Goal: Task Accomplishment & Management: Complete application form

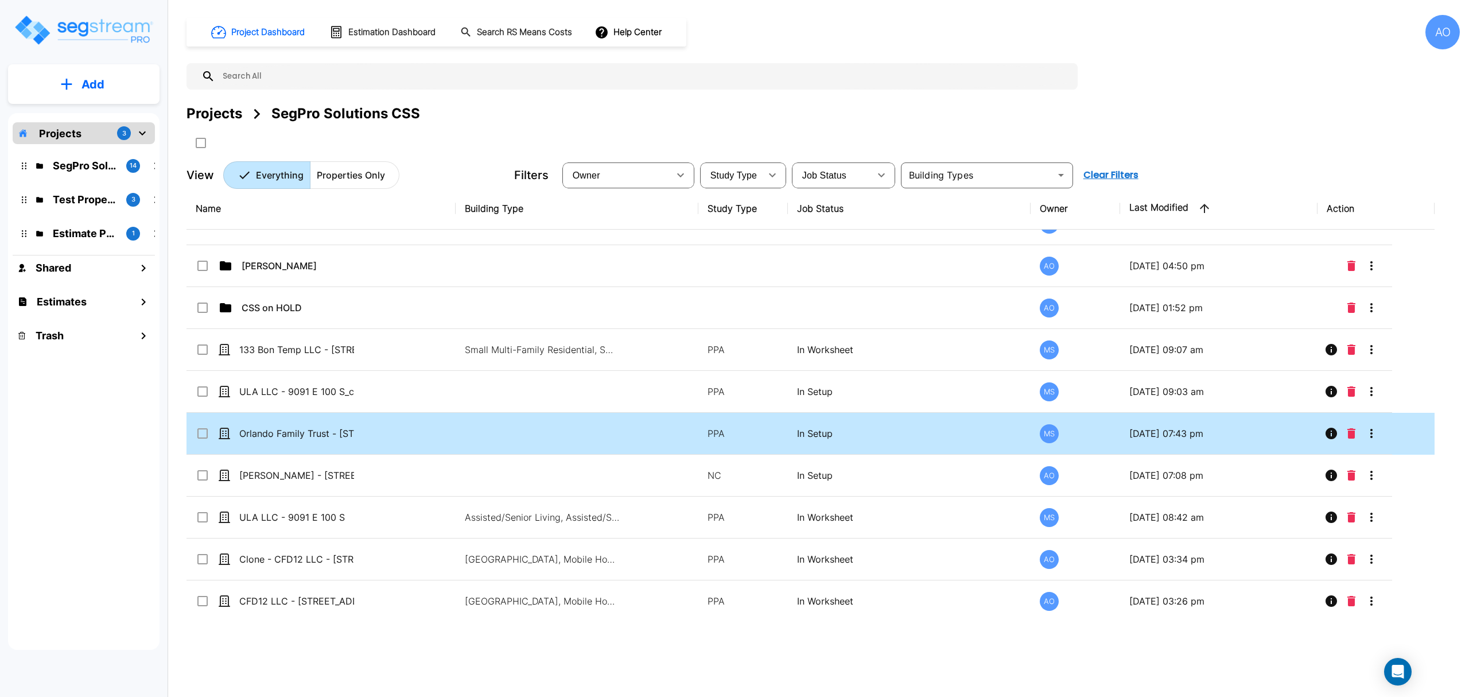
scroll to position [30, 0]
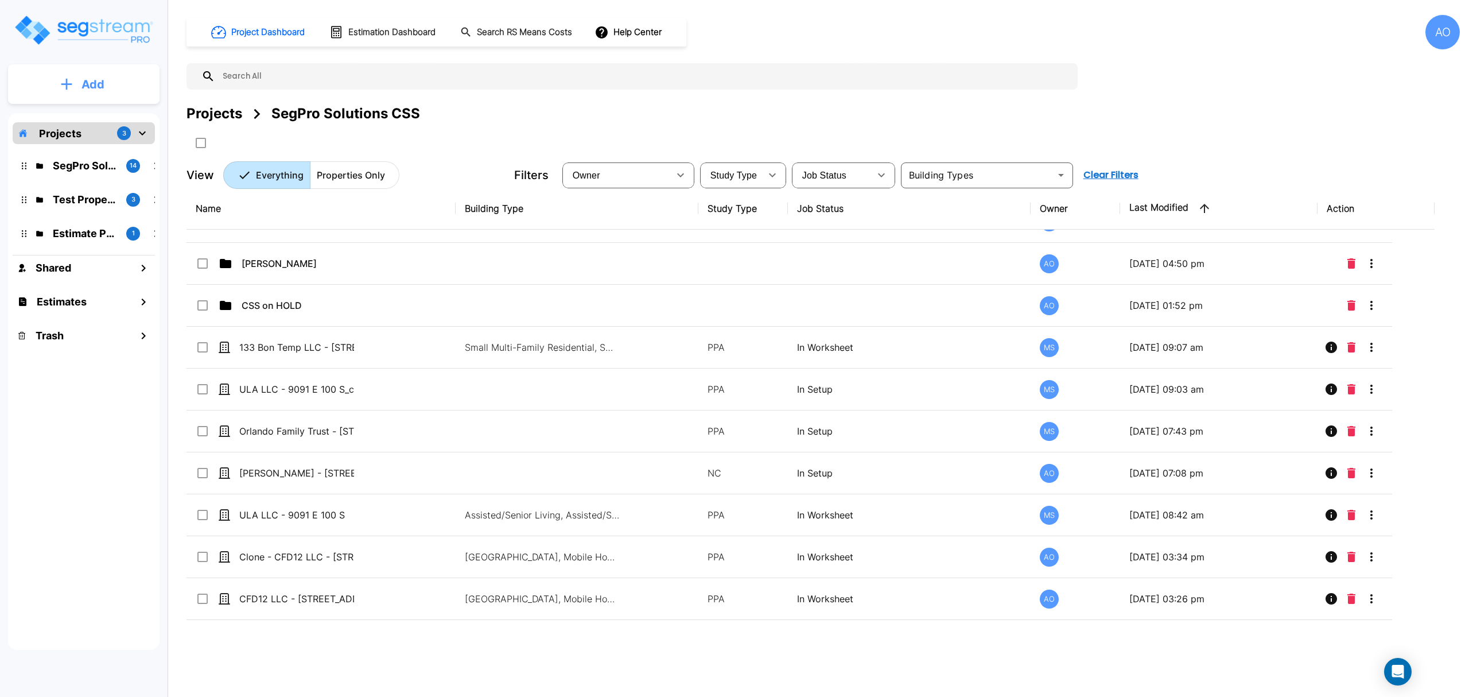
click at [63, 80] on icon "mailbox folders" at bounding box center [66, 84] width 11 height 12
click at [104, 152] on p "Add Property" at bounding box center [90, 149] width 59 height 14
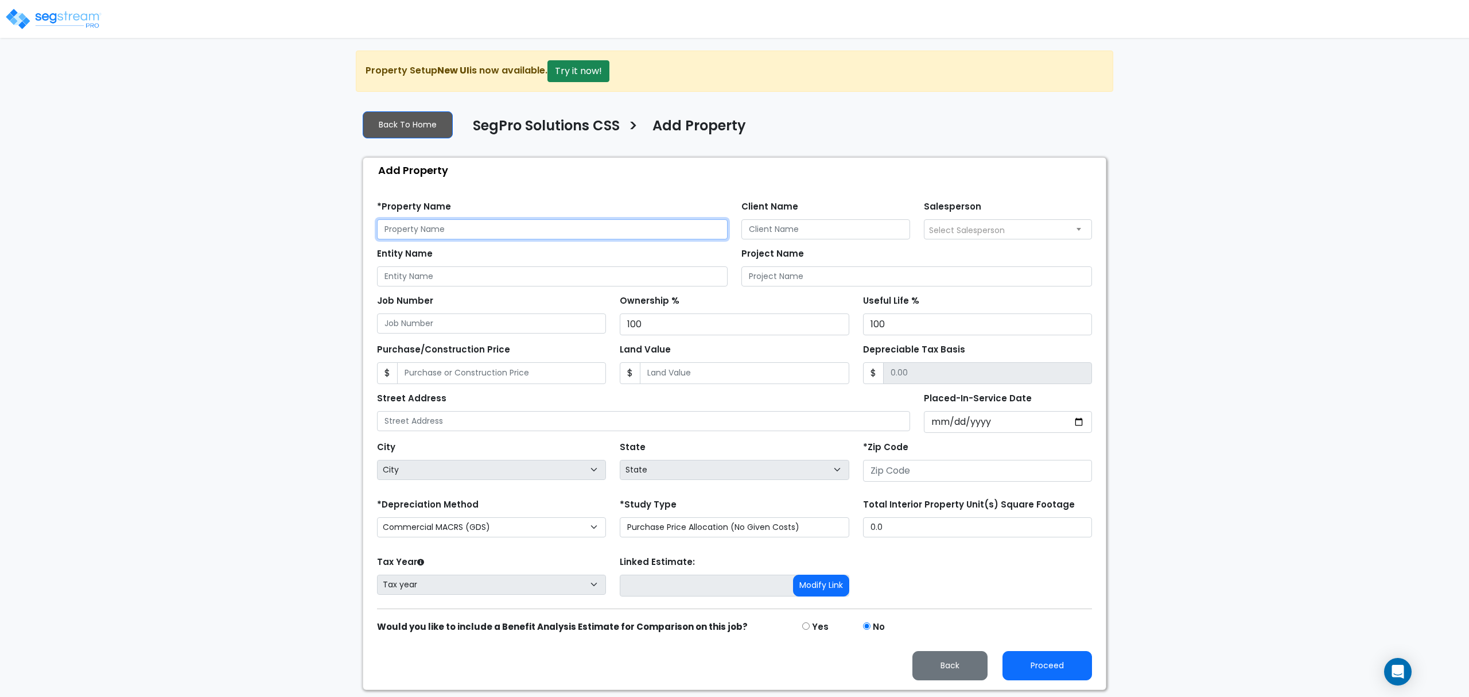
click at [453, 226] on input "text" at bounding box center [552, 229] width 351 height 20
click at [452, 226] on input "text" at bounding box center [552, 229] width 351 height 20
paste input "CFD13 LLC"
type input "CFD13 LLC - 4411 S 00 EW"
click at [783, 227] on input "Client Name" at bounding box center [826, 229] width 169 height 20
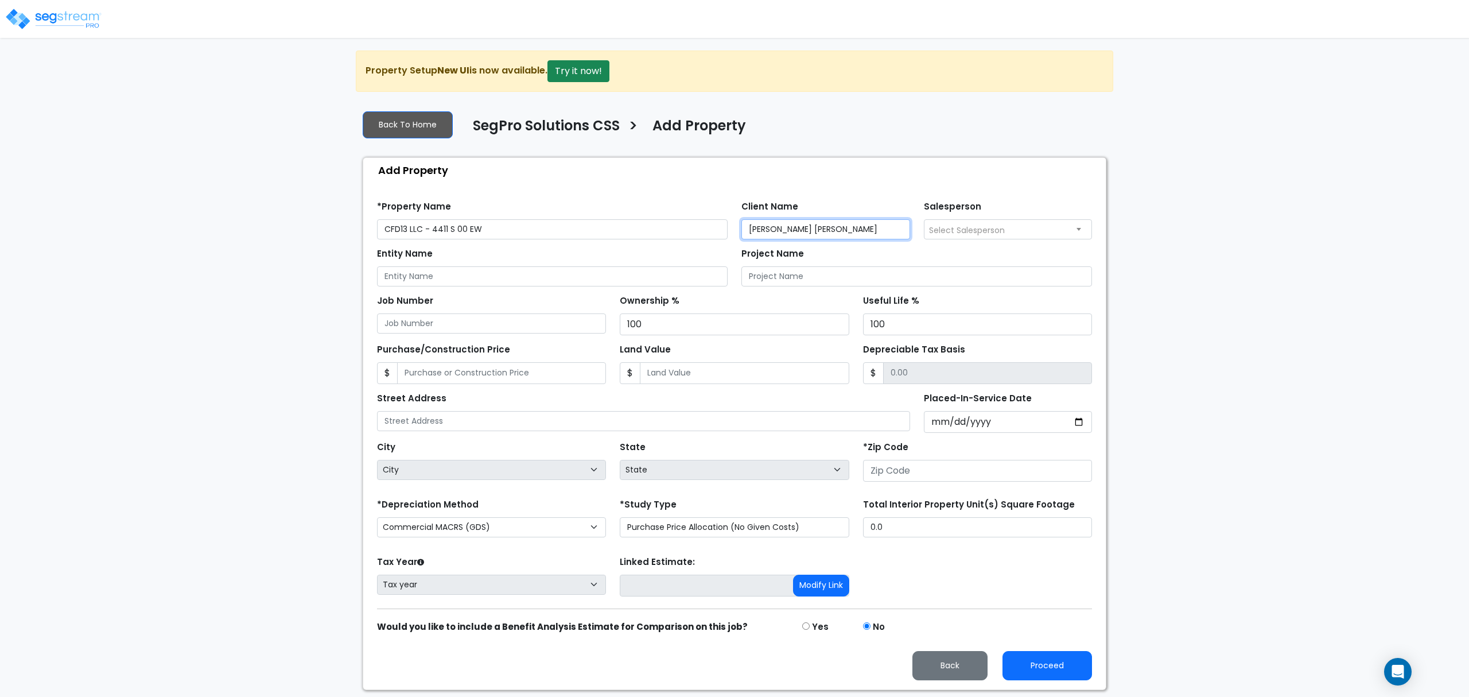
type input "Robert Lee"
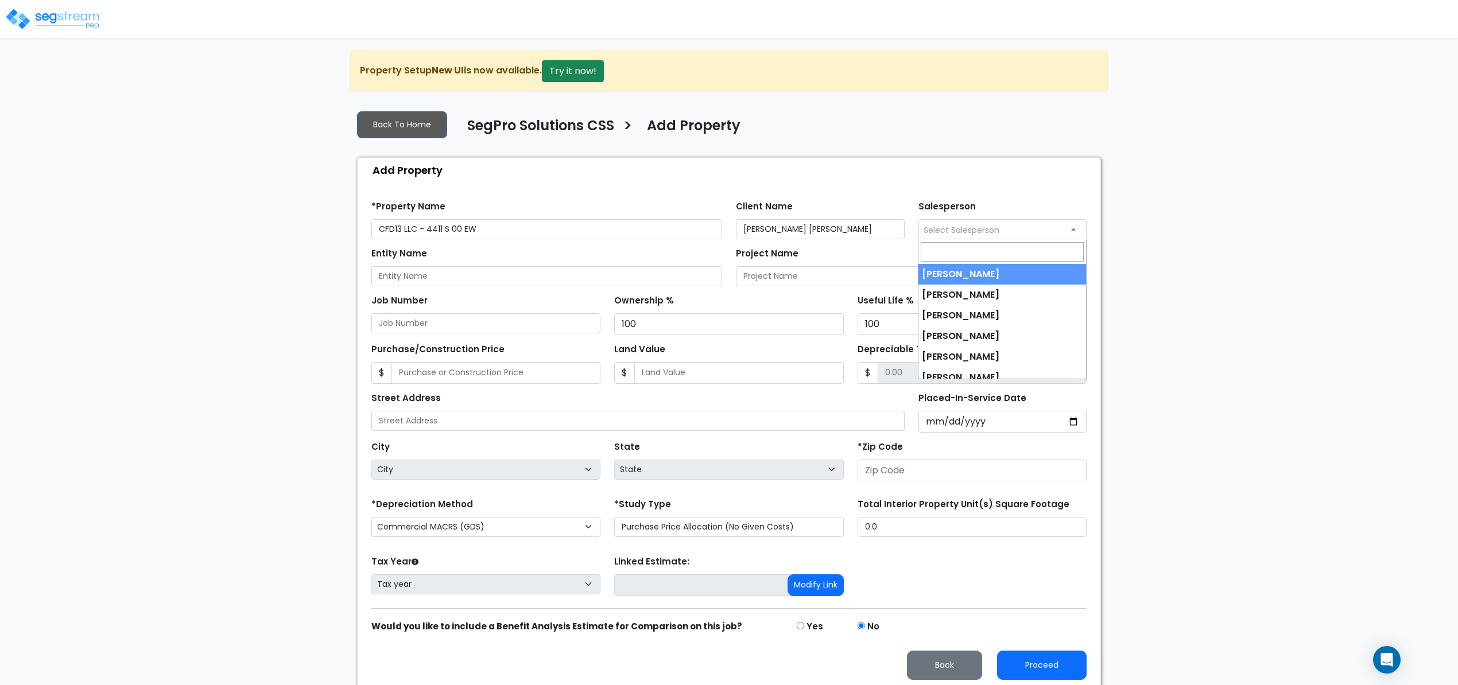
click at [945, 226] on span "Select Salesperson" at bounding box center [1003, 229] width 168 height 18
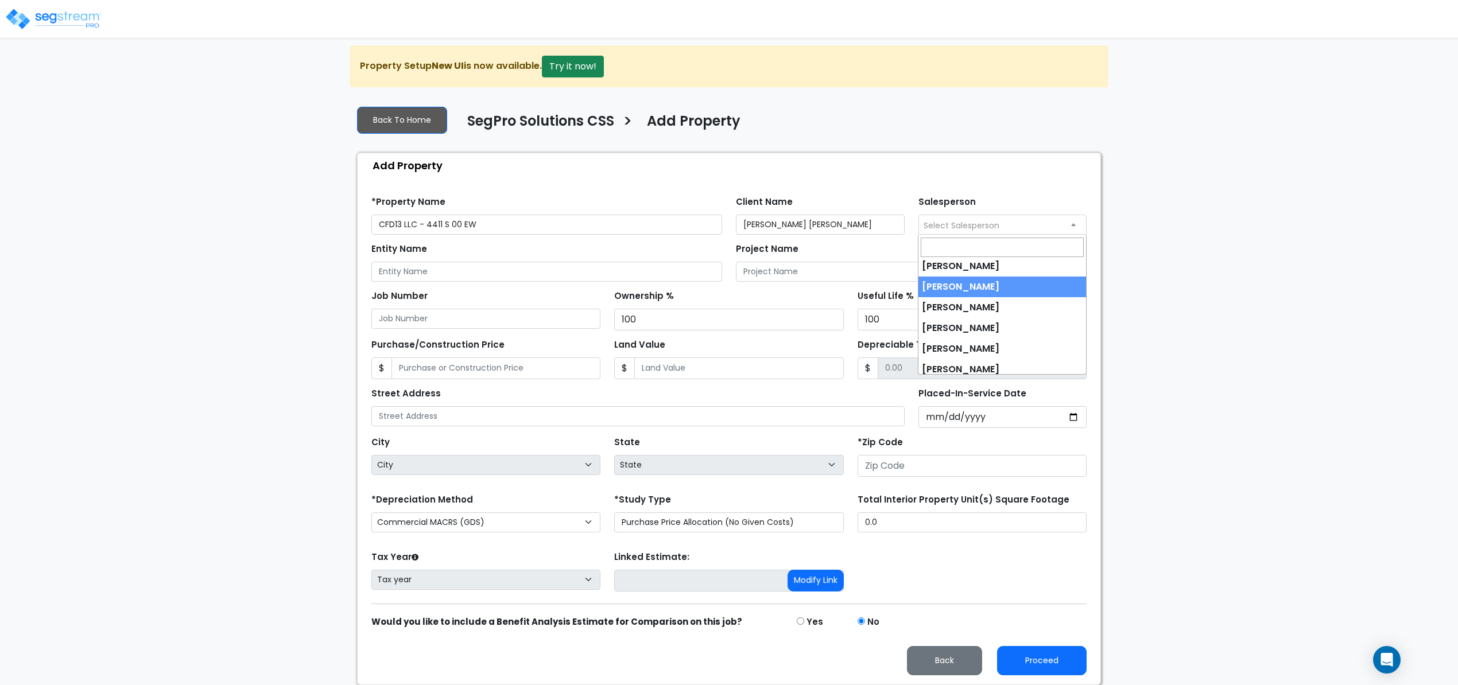
scroll to position [92, 0]
select select "251"
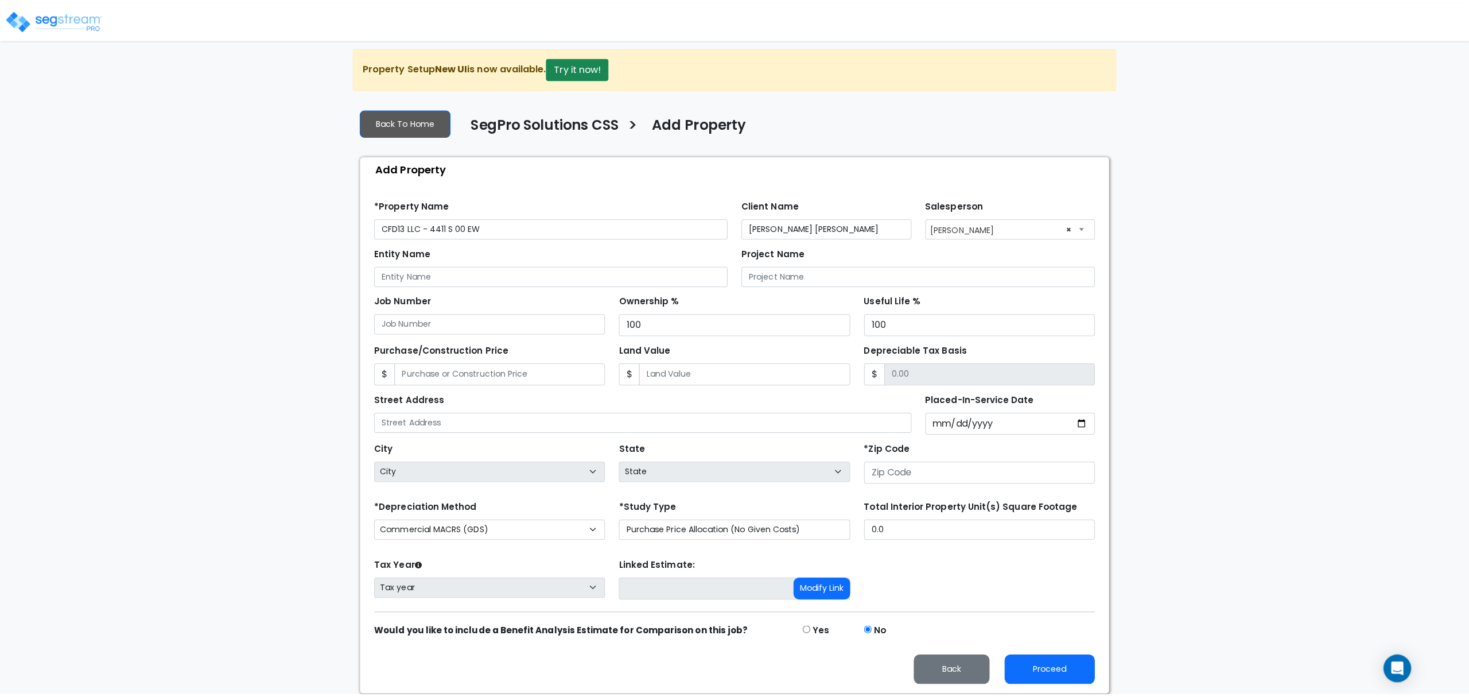
scroll to position [0, 0]
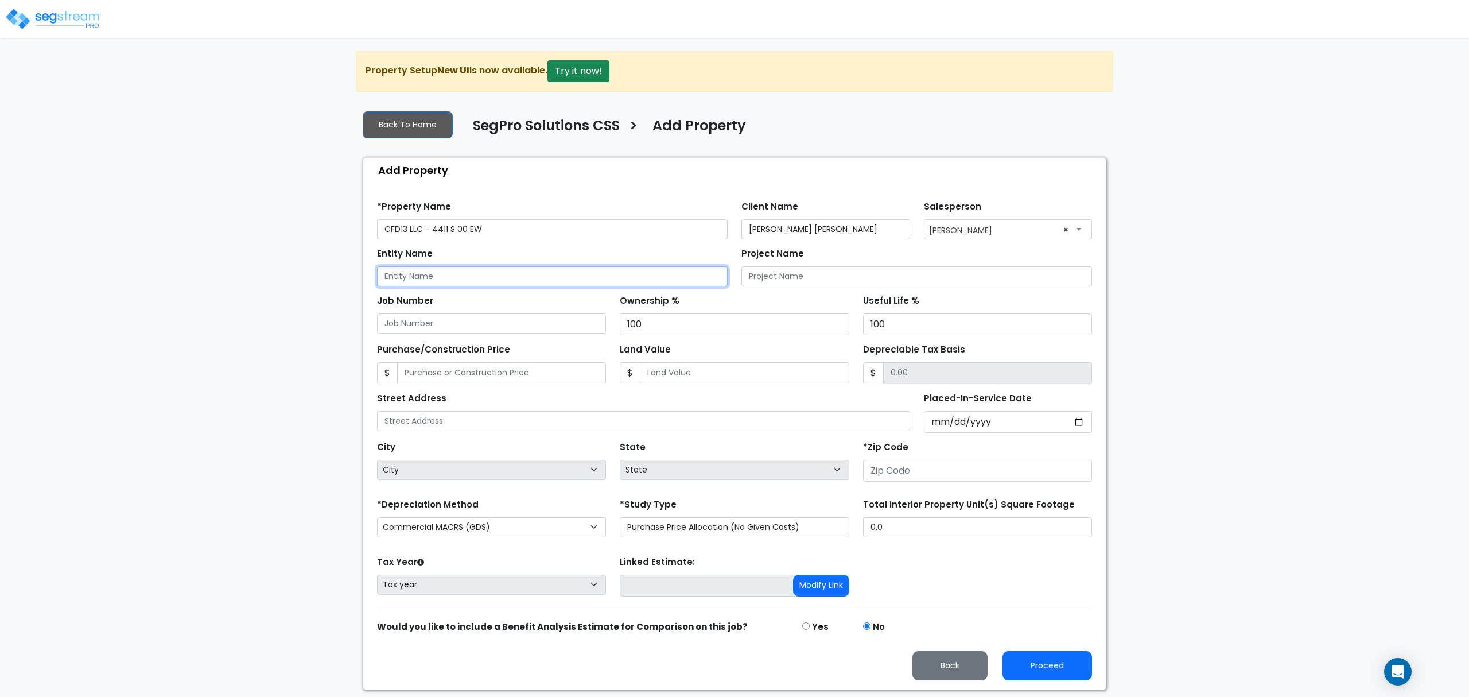
click at [460, 279] on input "Entity Name" at bounding box center [552, 276] width 351 height 20
drag, startPoint x: 424, startPoint y: 230, endPoint x: 313, endPoint y: 230, distance: 110.8
click at [313, 230] on div "We are Building your Property. So please grab a coffee and let us do the heavy …" at bounding box center [734, 370] width 1469 height 639
click at [426, 279] on input "Entity Name" at bounding box center [552, 276] width 351 height 20
paste input "CFD13 LLC"
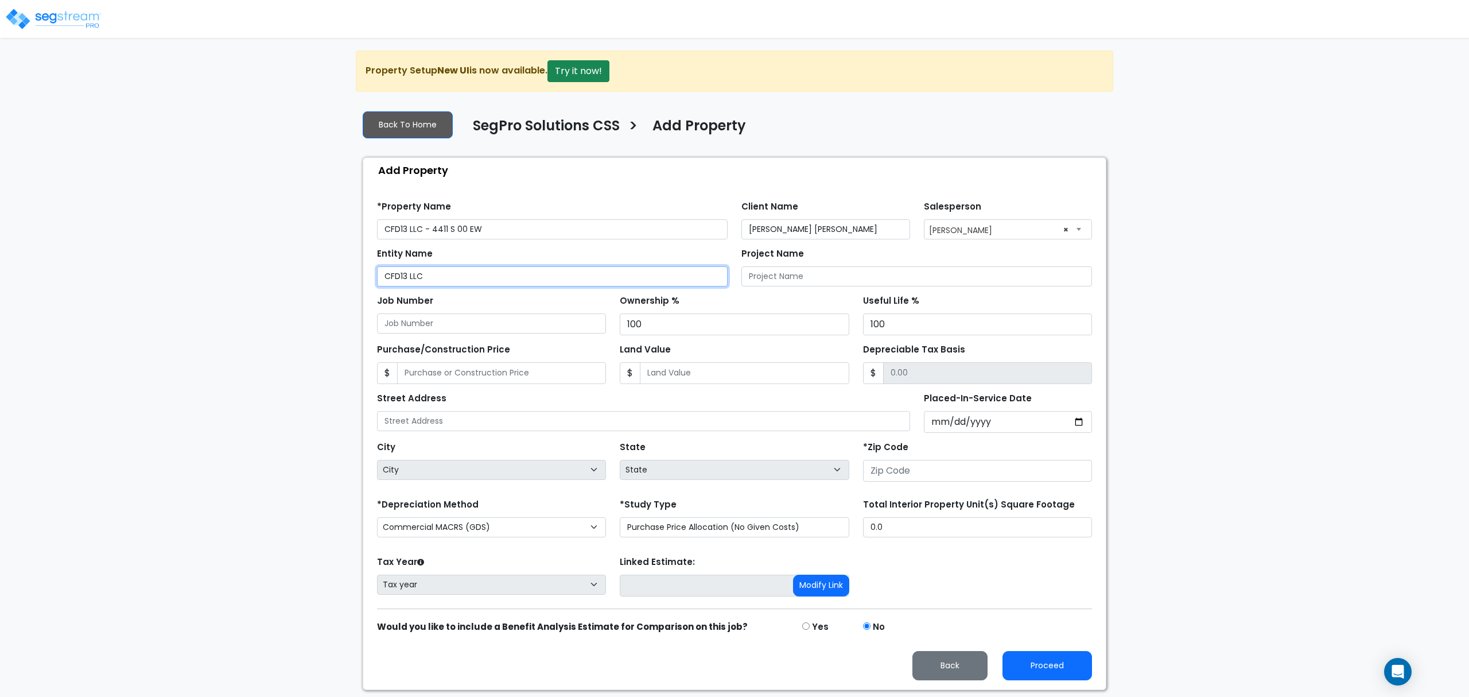
type input "CFD13 LLC"
click at [826, 276] on input "Project Name" at bounding box center [917, 276] width 351 height 20
click at [449, 329] on input "Job Number" at bounding box center [491, 323] width 229 height 20
click at [730, 379] on input "Land Value" at bounding box center [744, 373] width 209 height 22
click at [464, 380] on input "Purchase/Construction Price" at bounding box center [501, 373] width 209 height 22
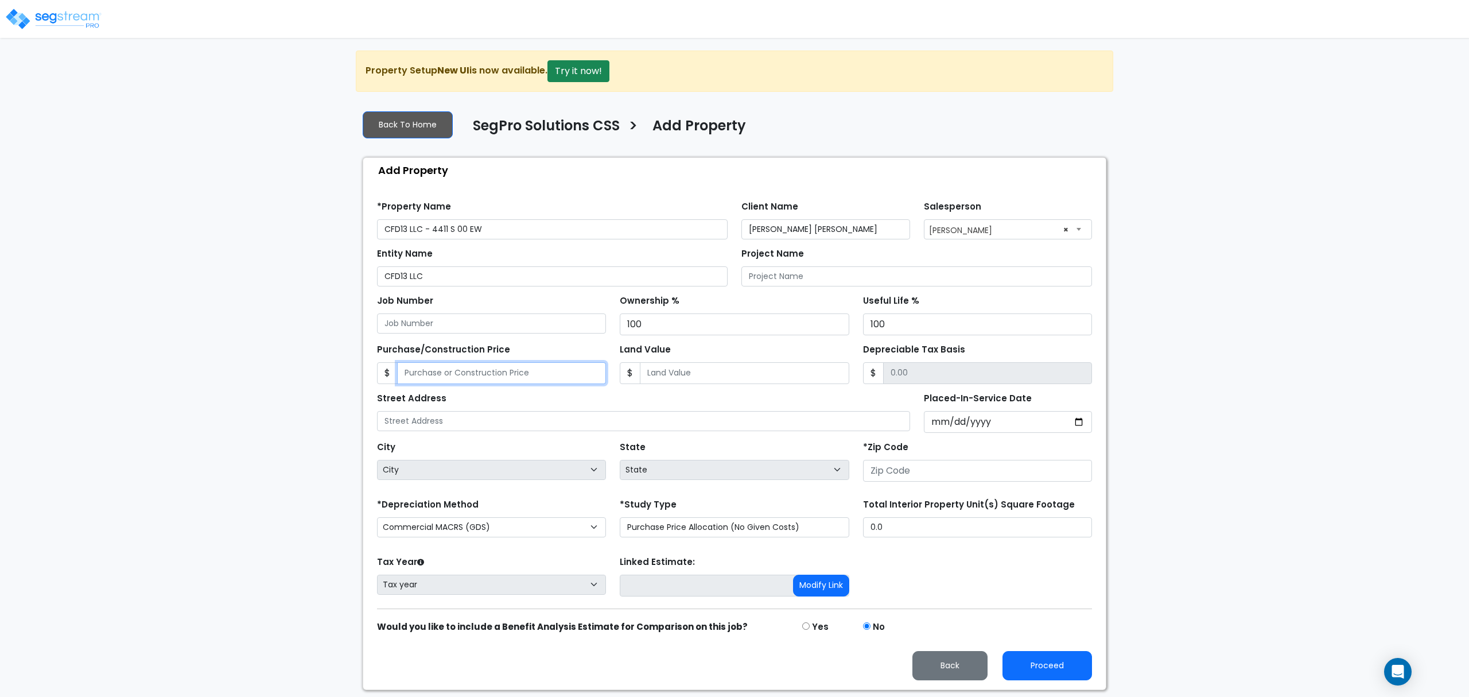
type input "1"
type input "1.00"
type input "10"
type input "10.00"
type input "108"
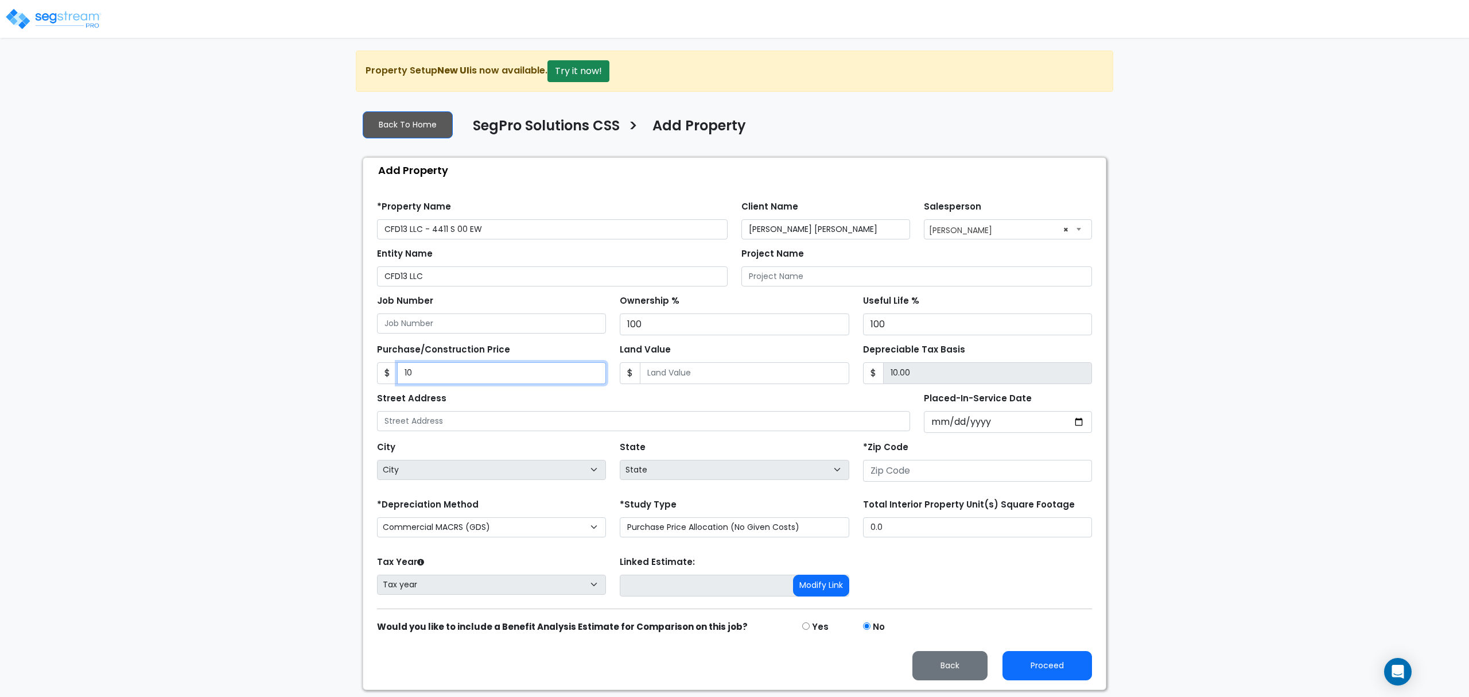
type input "108.00"
type input "1084"
type input "1,084.00"
type input "1,0840"
type input "10,840.00"
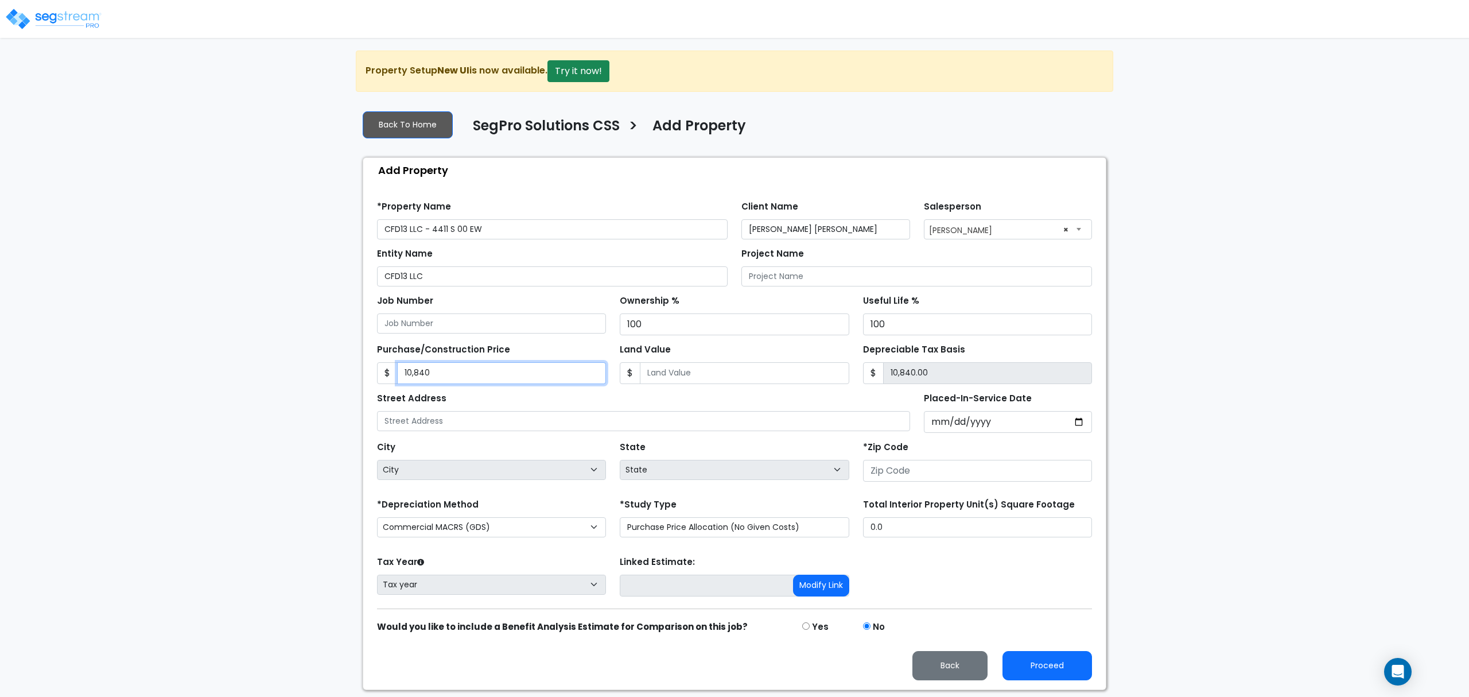
type input "10,8400"
type input "108,400.00"
type input "108,4000"
type input "1,084,000.00"
type input "1,084,000"
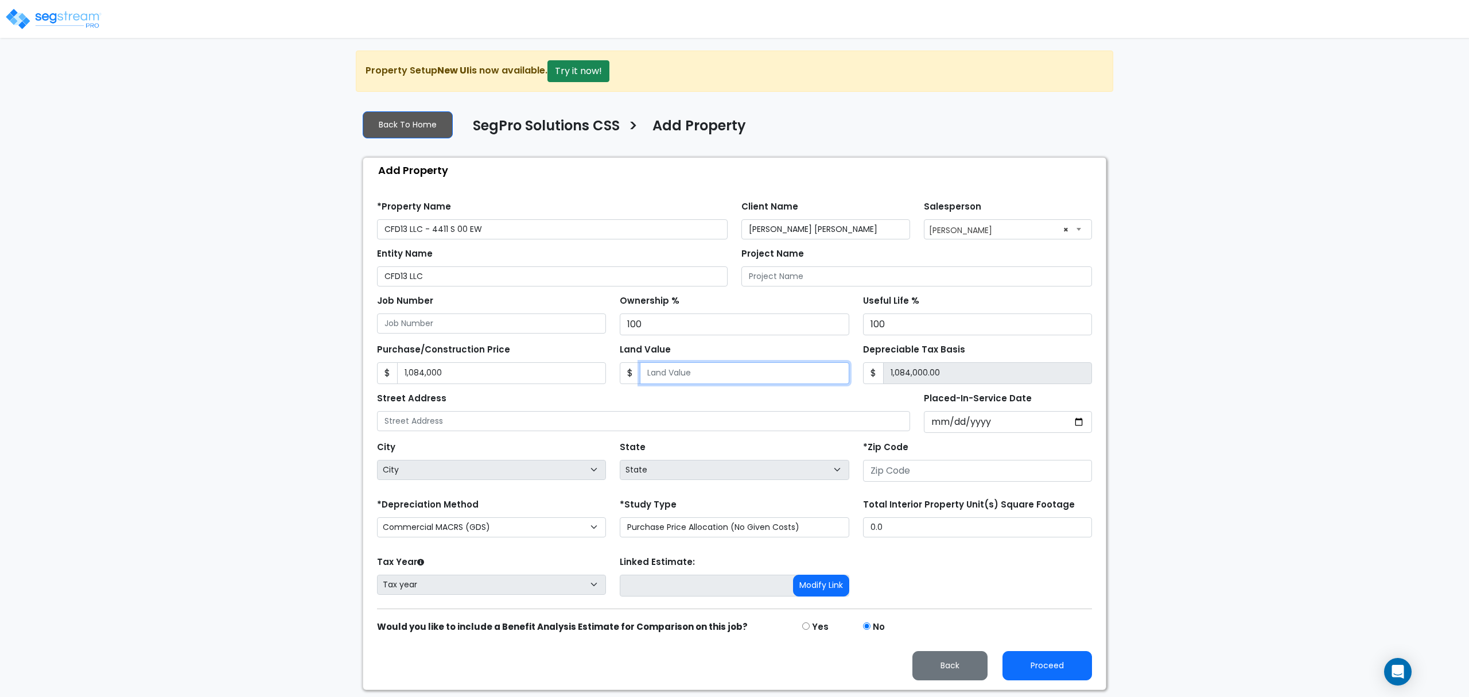
click at [662, 375] on input "Land Value" at bounding box center [744, 373] width 209 height 22
type input "2"
type input "1,083,998.00"
type input "27"
type input "1,083,973.00"
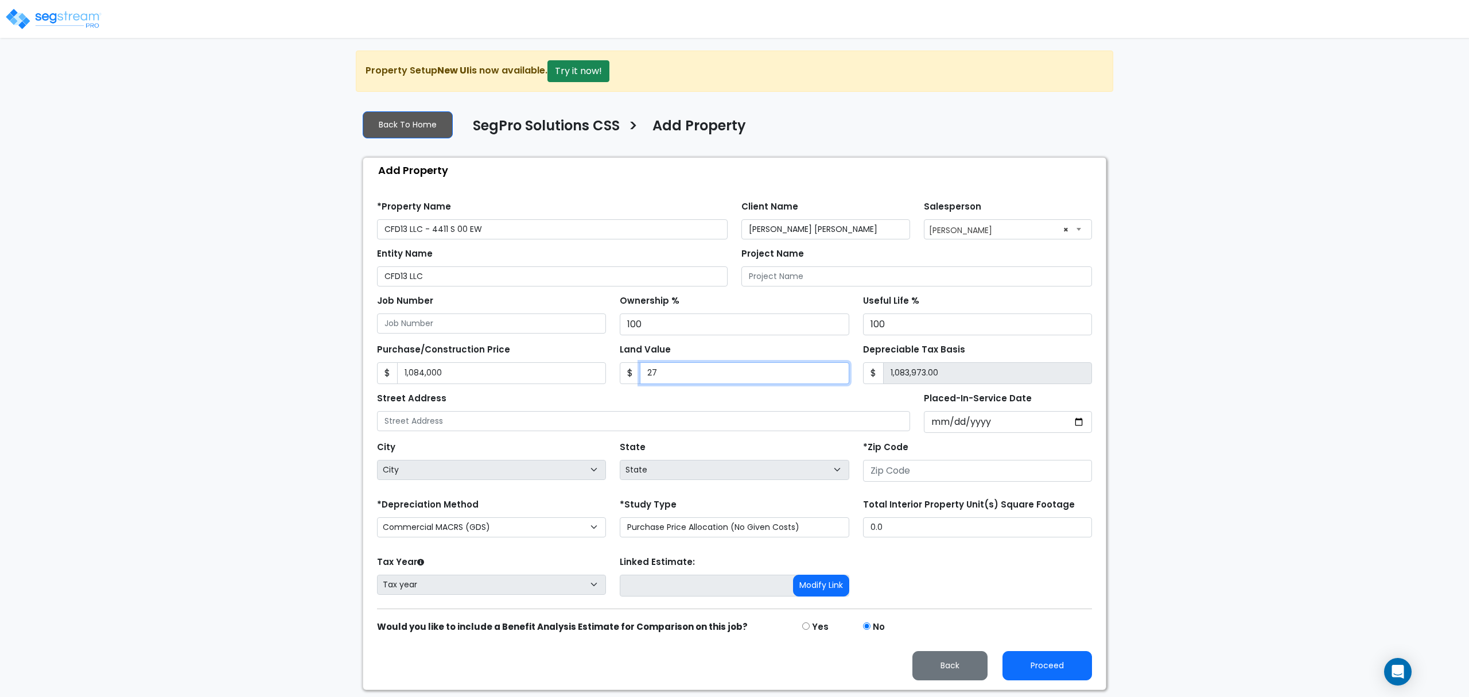
type input "271"
type input "1,083,729.00"
type input "2710"
type input "1,081,290.00"
type input "2,7100"
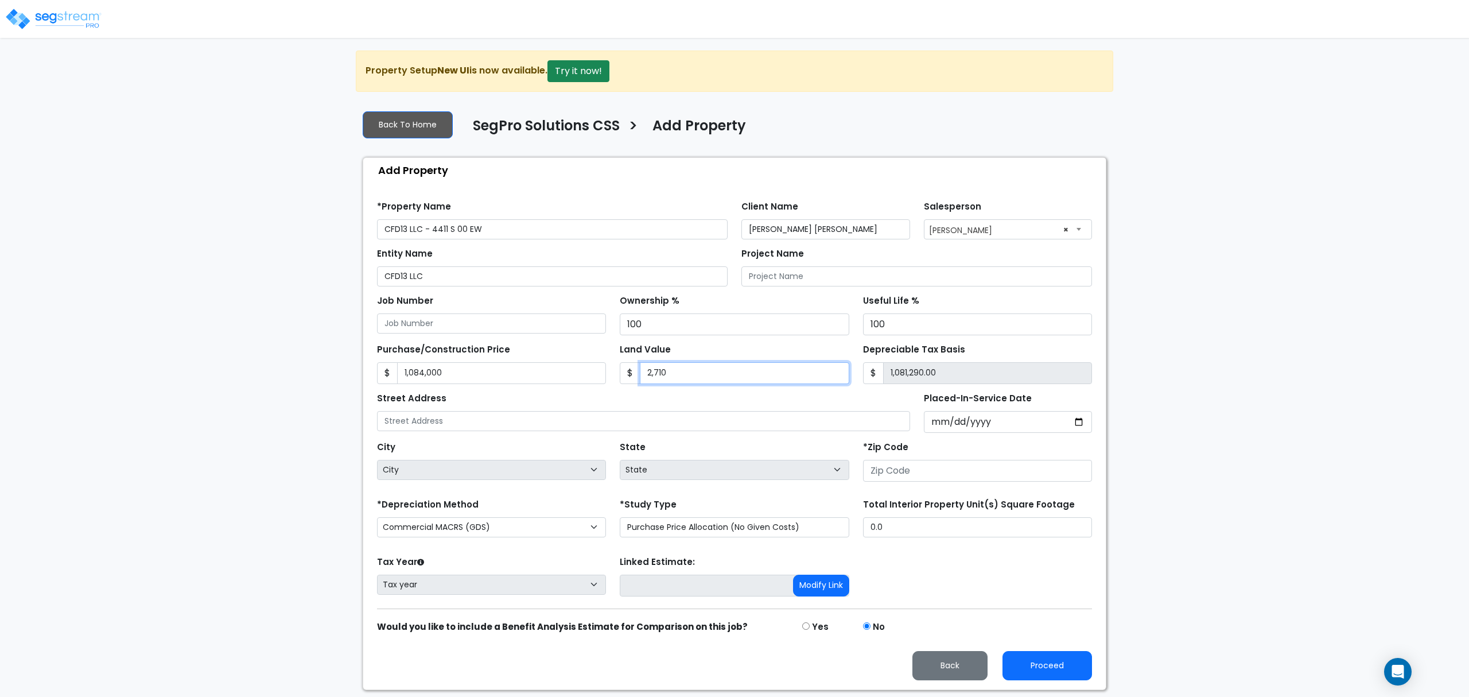
type input "1,056,900.00"
type input "27,1000"
type input "813,000.00"
type input "271,000"
click at [688, 403] on div "Street Address" at bounding box center [643, 410] width 533 height 41
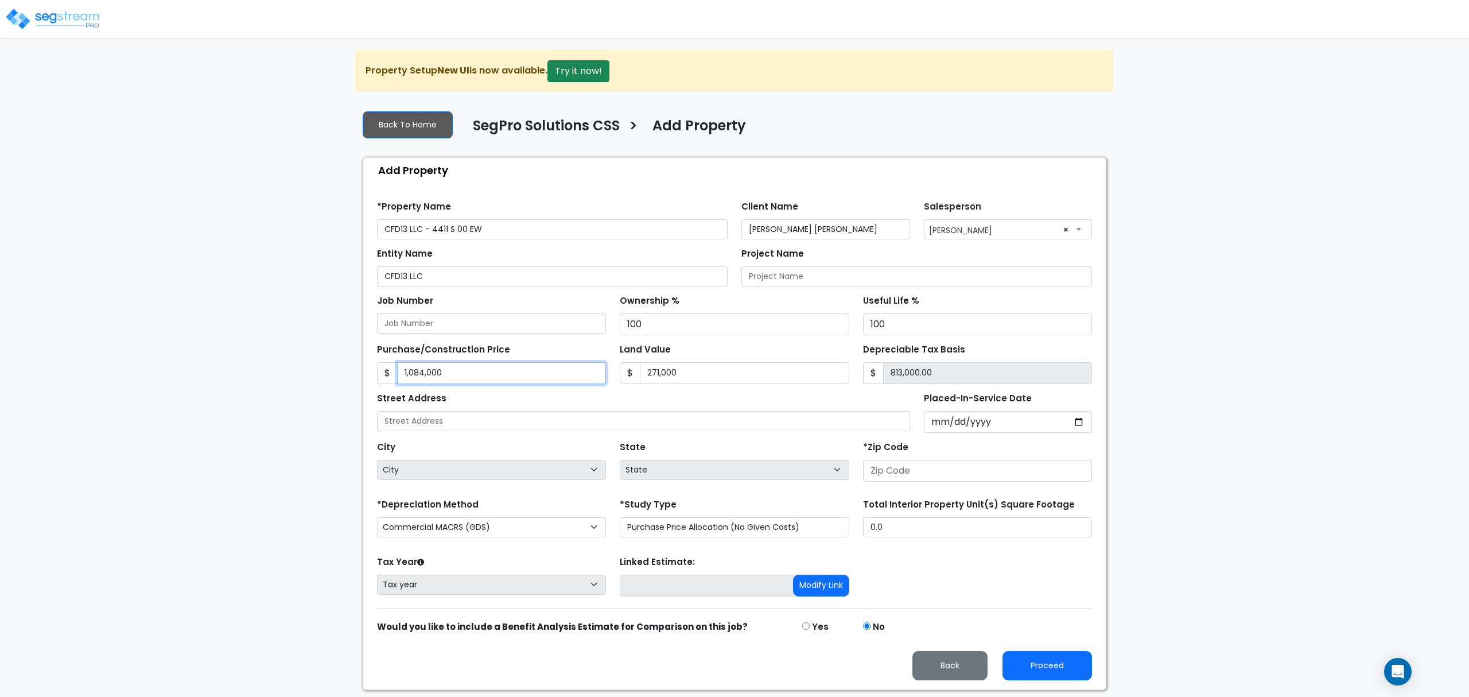
type input "1"
type input "-270,999.00"
type input "13"
type input "-270,987.00"
type input "135"
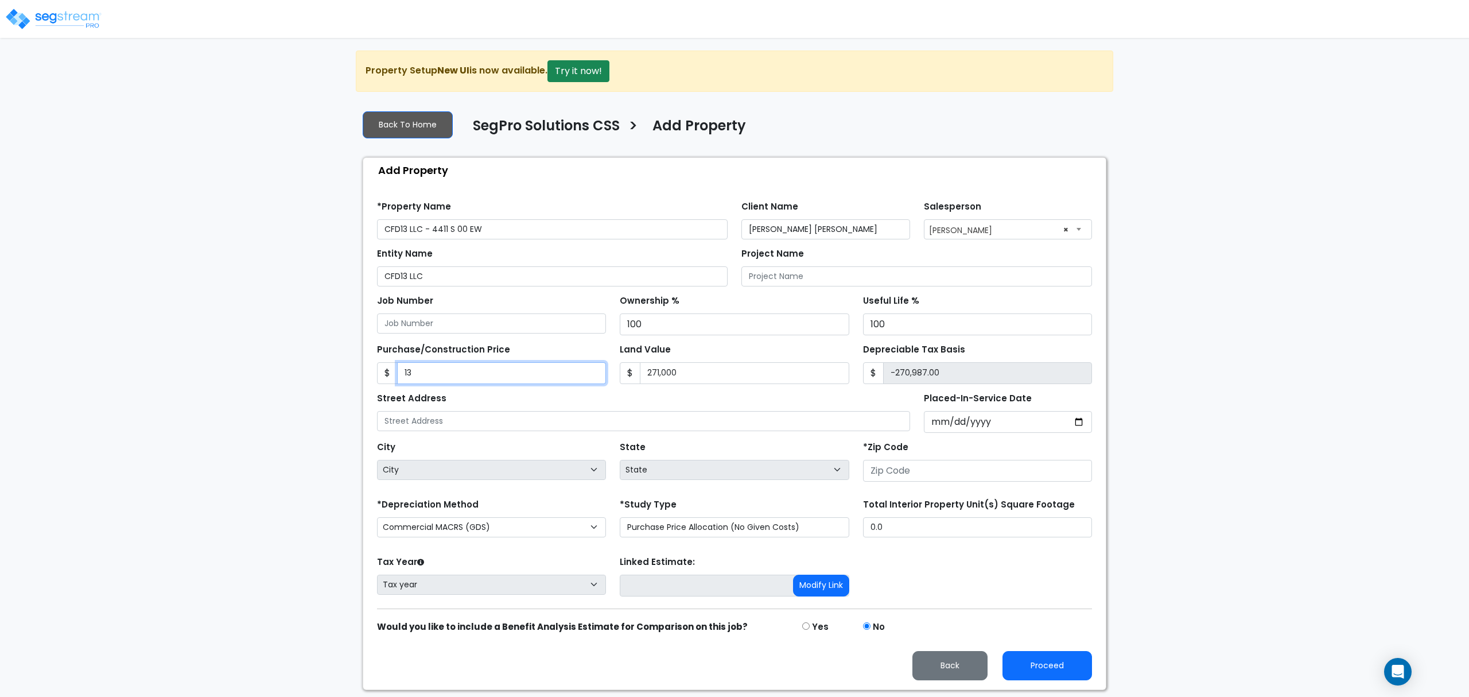
type input "-270,865.00"
type input "1355"
type input "-269,645.00"
type input "1,3550"
type input "-257,450.00"
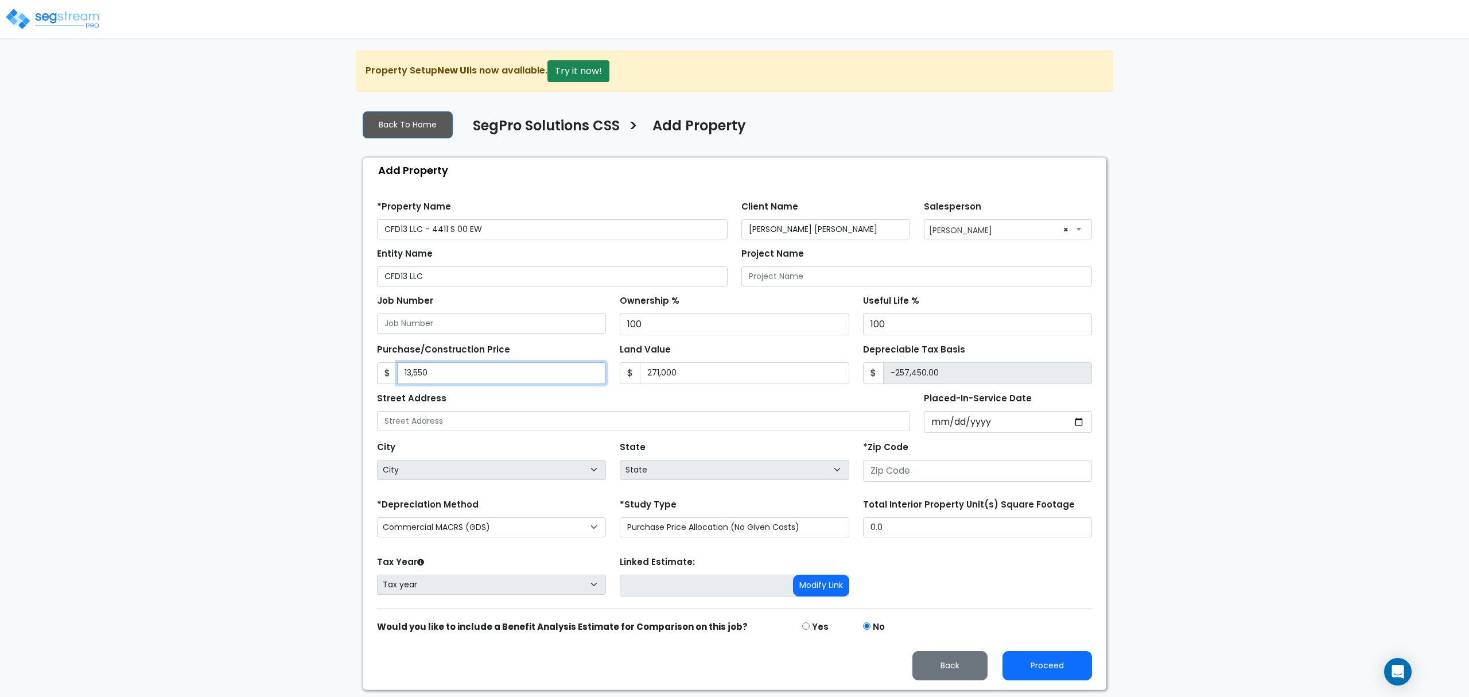
type input "13,5500"
type input "-135,500.00"
type input "135,5000"
type input "1,084,000.00"
type input "1,355,000"
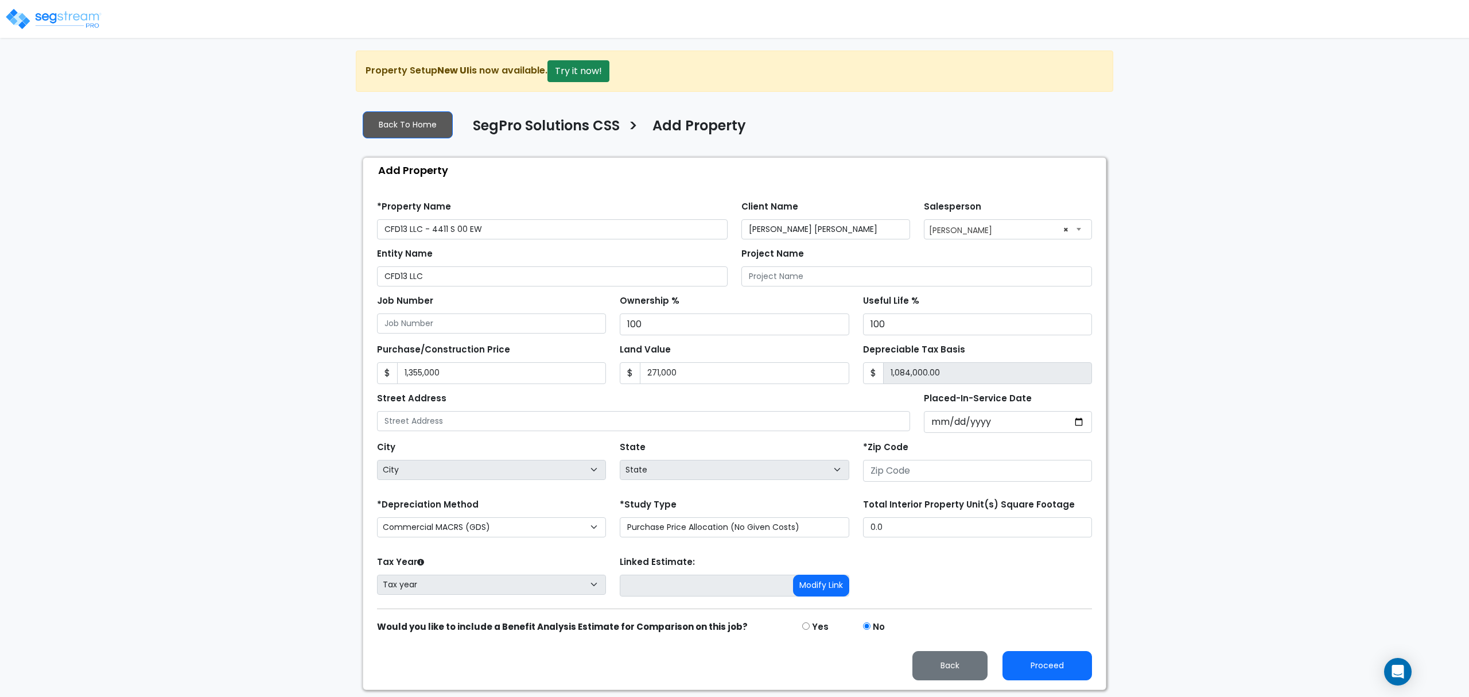
click at [624, 398] on div "Street Address" at bounding box center [643, 410] width 533 height 41
click at [937, 417] on input "Placed-In-Service Date" at bounding box center [1008, 422] width 169 height 22
click at [937, 425] on input "Placed-In-Service Date" at bounding box center [1008, 422] width 169 height 22
type input "0020-06-06"
select select "20"
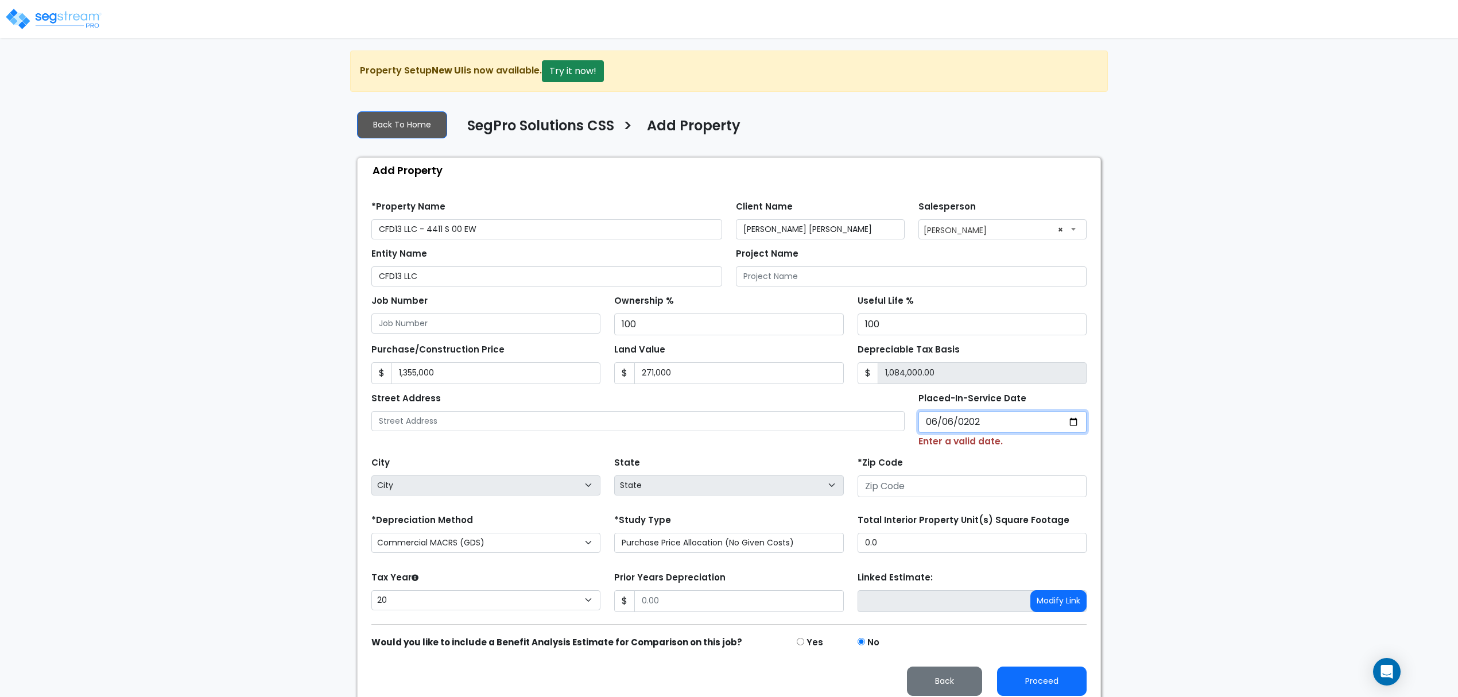
type input "2025-06-06"
select select "2025"
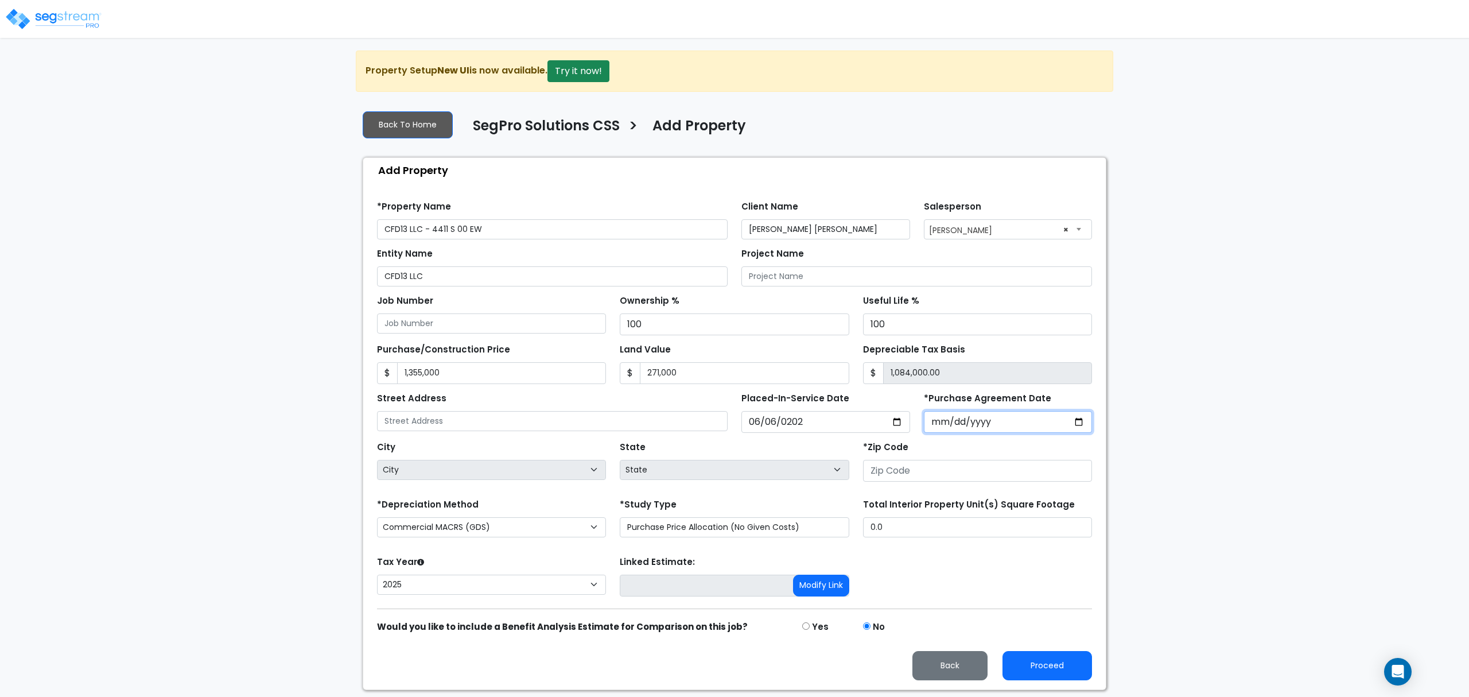
click at [940, 427] on input "*Purchase Agreement Date" at bounding box center [1008, 422] width 169 height 22
click at [930, 424] on input "*Purchase Agreement Date" at bounding box center [1008, 422] width 169 height 22
type input "2025-04-01"
click at [883, 474] on input "number" at bounding box center [977, 471] width 229 height 22
click at [875, 481] on input "number" at bounding box center [977, 471] width 229 height 22
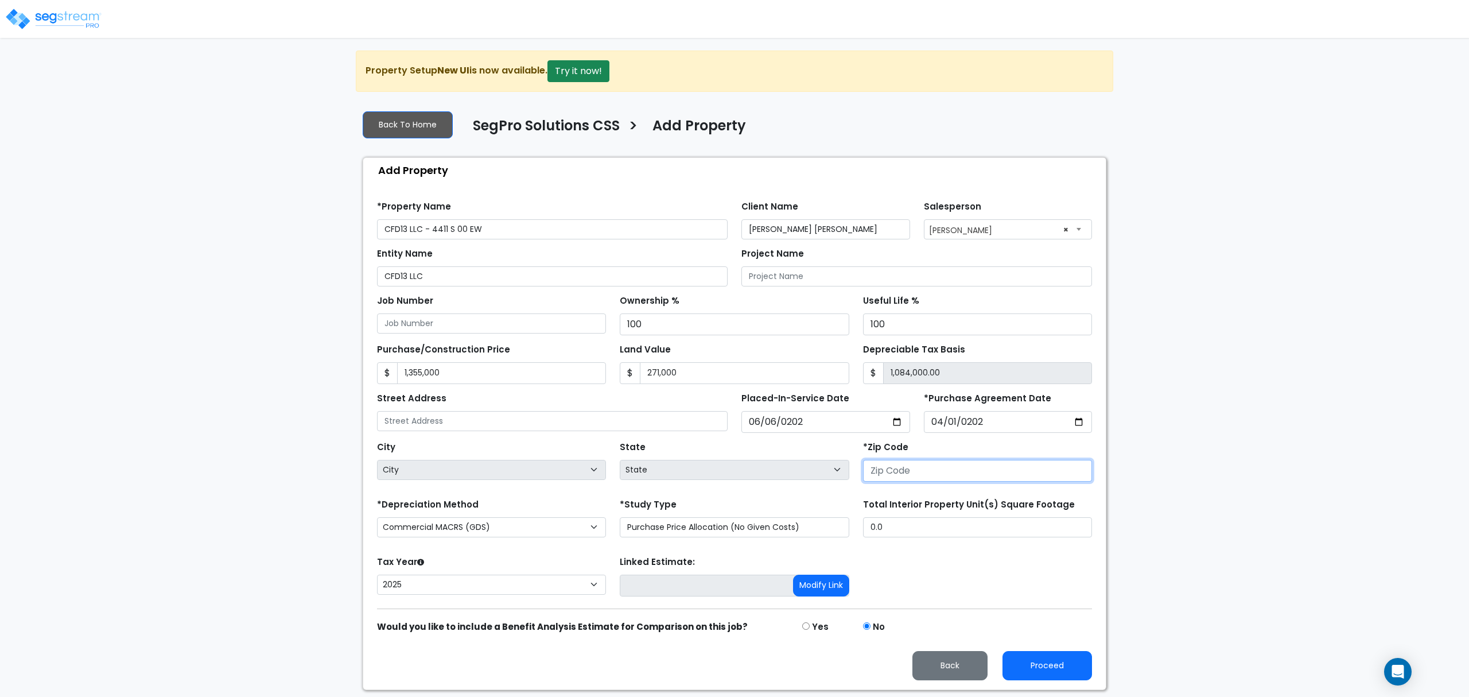
click at [874, 469] on input "number" at bounding box center [977, 471] width 229 height 22
type input "469"
select select "IN"
type input "46902"
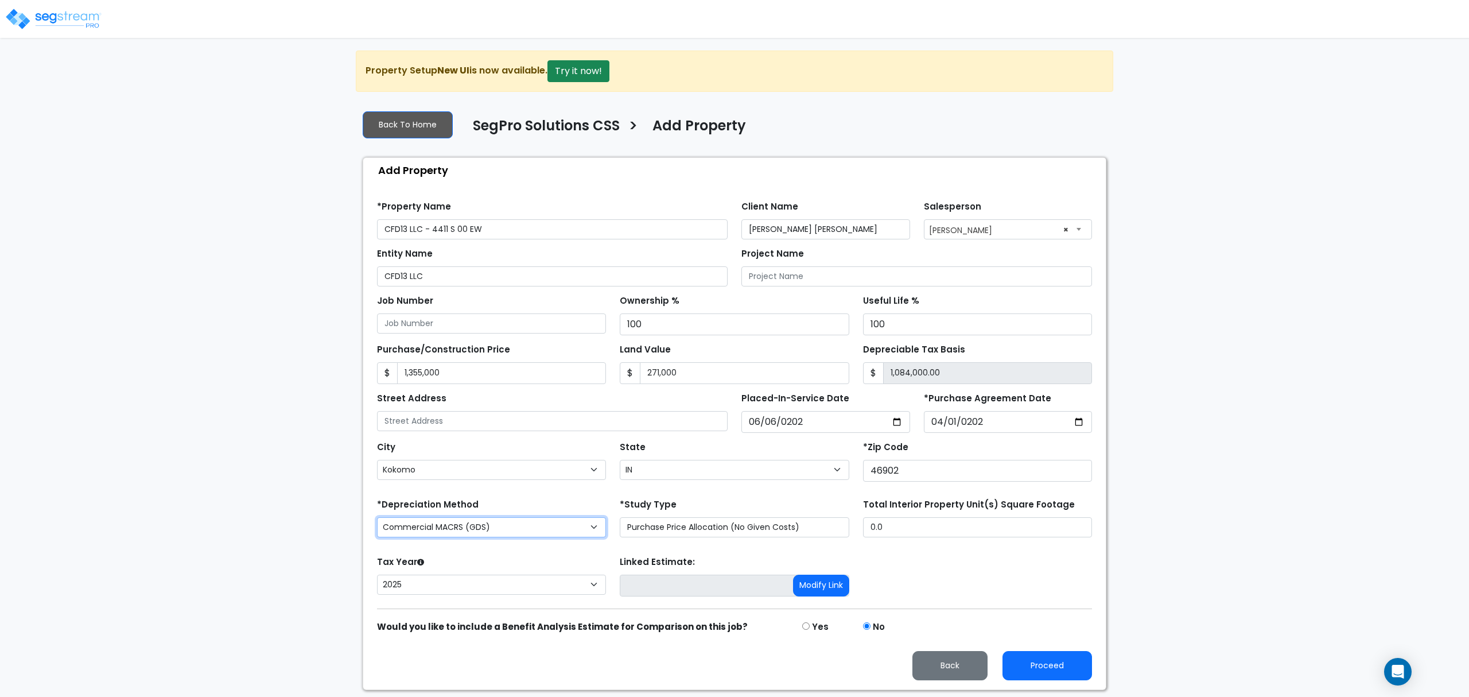
click at [535, 533] on select "Commercial MACRS (GDS) Residential Rental MACRS (GDS) Commercial MACRS (GDS) QIP" at bounding box center [491, 527] width 229 height 20
click at [689, 531] on select "Purchase Price Allocation (No Given Costs) New Construction / Reno / TI's (Give…" at bounding box center [734, 527] width 229 height 20
click at [903, 531] on input "0.0" at bounding box center [977, 527] width 229 height 20
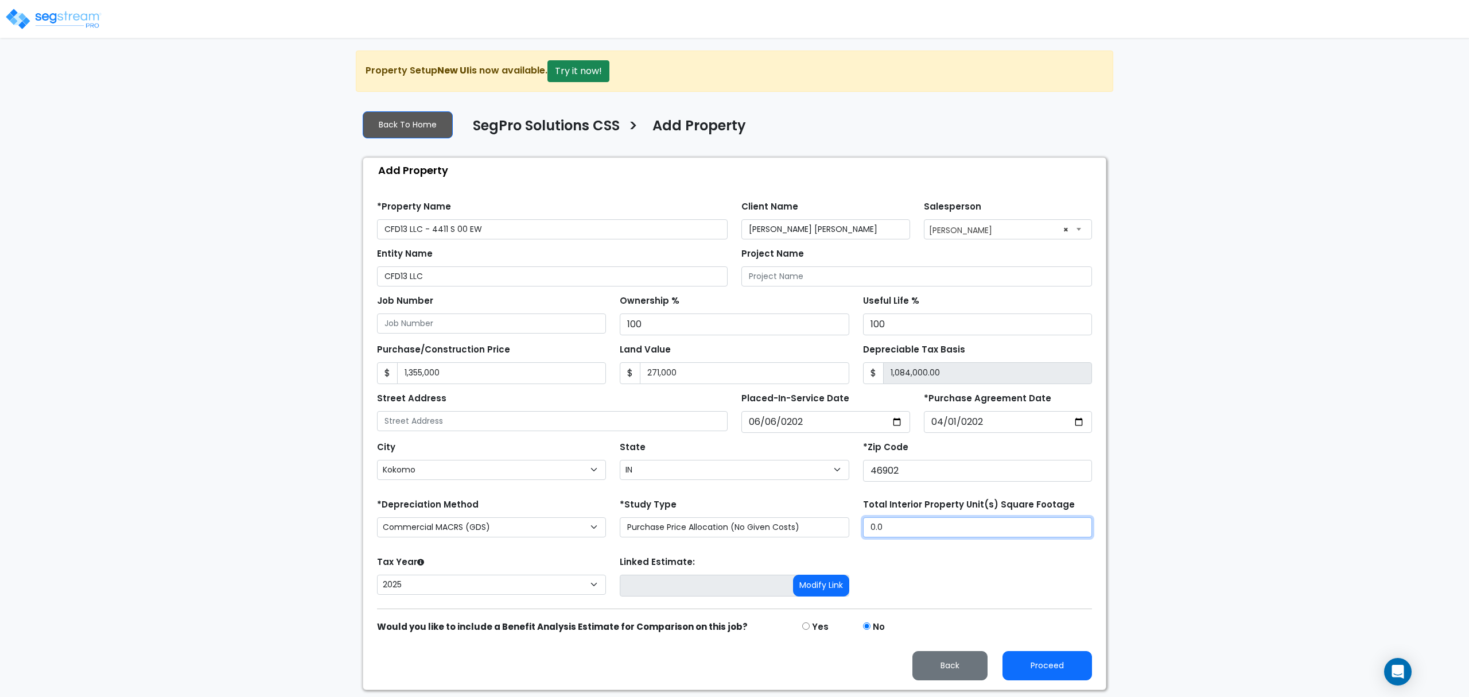
drag, startPoint x: 933, startPoint y: 535, endPoint x: 827, endPoint y: 529, distance: 105.8
click at [827, 529] on div "*Depreciation Method Commercial MACRS (GDS) Residential Rental MACRS (GDS) Comm…" at bounding box center [734, 519] width 729 height 46
type input "1,415"
click at [956, 581] on div "Tax Year Please Enter The Placed In Service Date First. 2026 2025 Prior Years D…" at bounding box center [734, 576] width 729 height 46
click at [1052, 669] on button "Proceed" at bounding box center [1048, 665] width 90 height 29
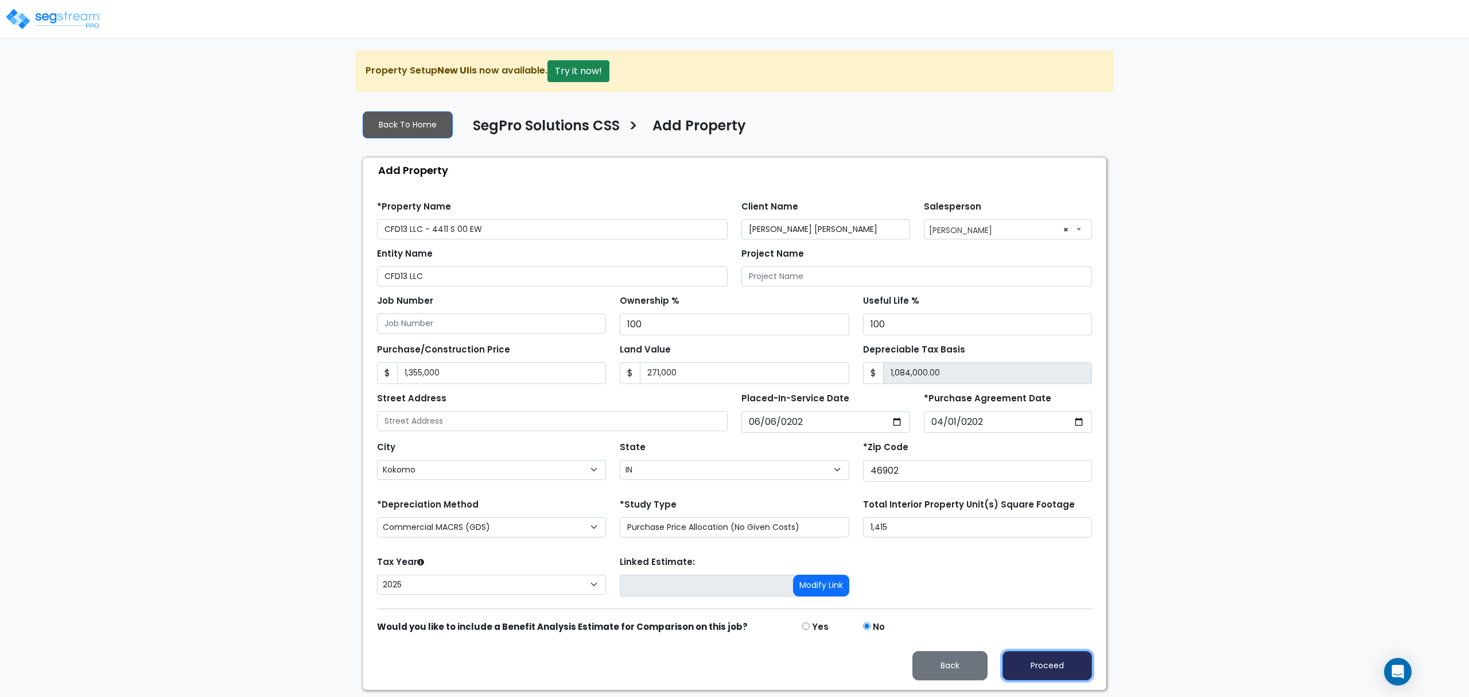
type input "1355000"
type input "271000"
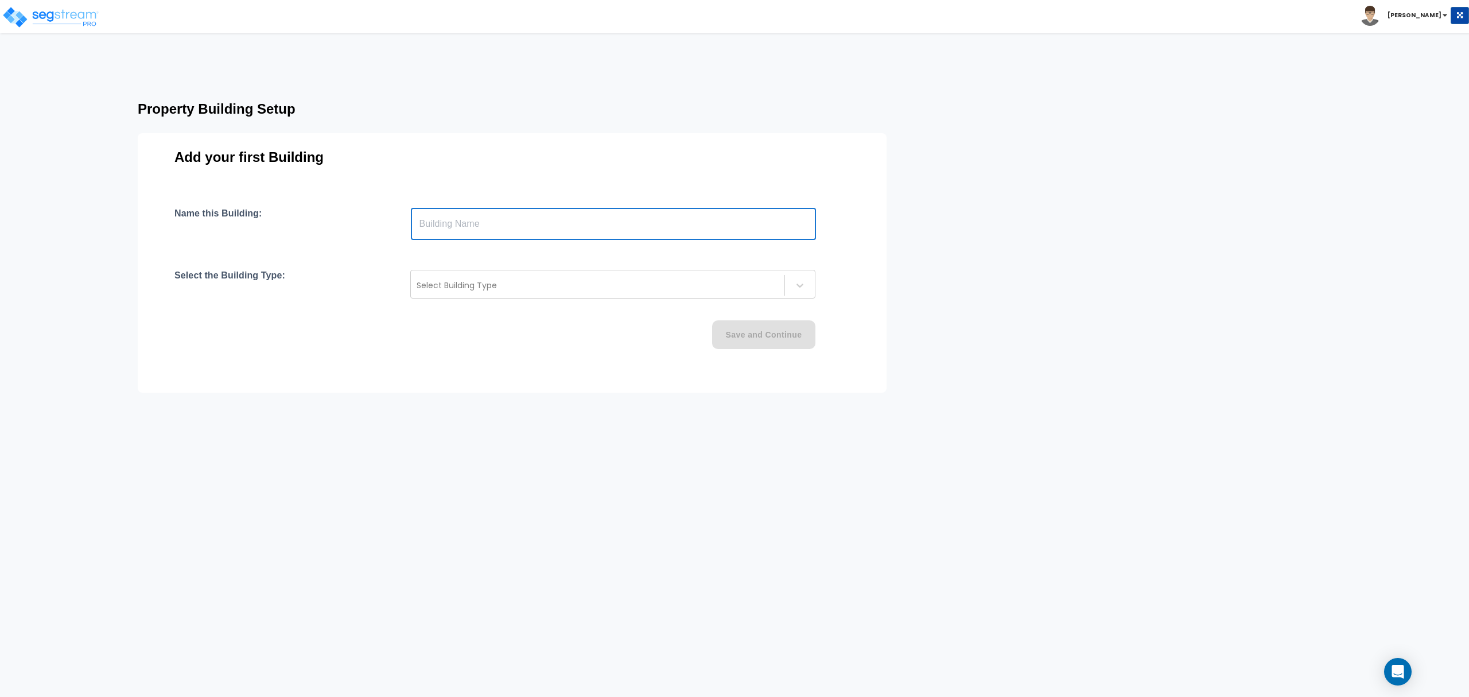
click at [453, 223] on input "text" at bounding box center [613, 224] width 405 height 32
drag, startPoint x: 871, startPoint y: 6, endPoint x: 425, endPoint y: 226, distance: 497.4
click at [425, 226] on input "text" at bounding box center [613, 224] width 405 height 32
type input "4411 S 00 EW"
click at [468, 285] on div at bounding box center [598, 285] width 362 height 14
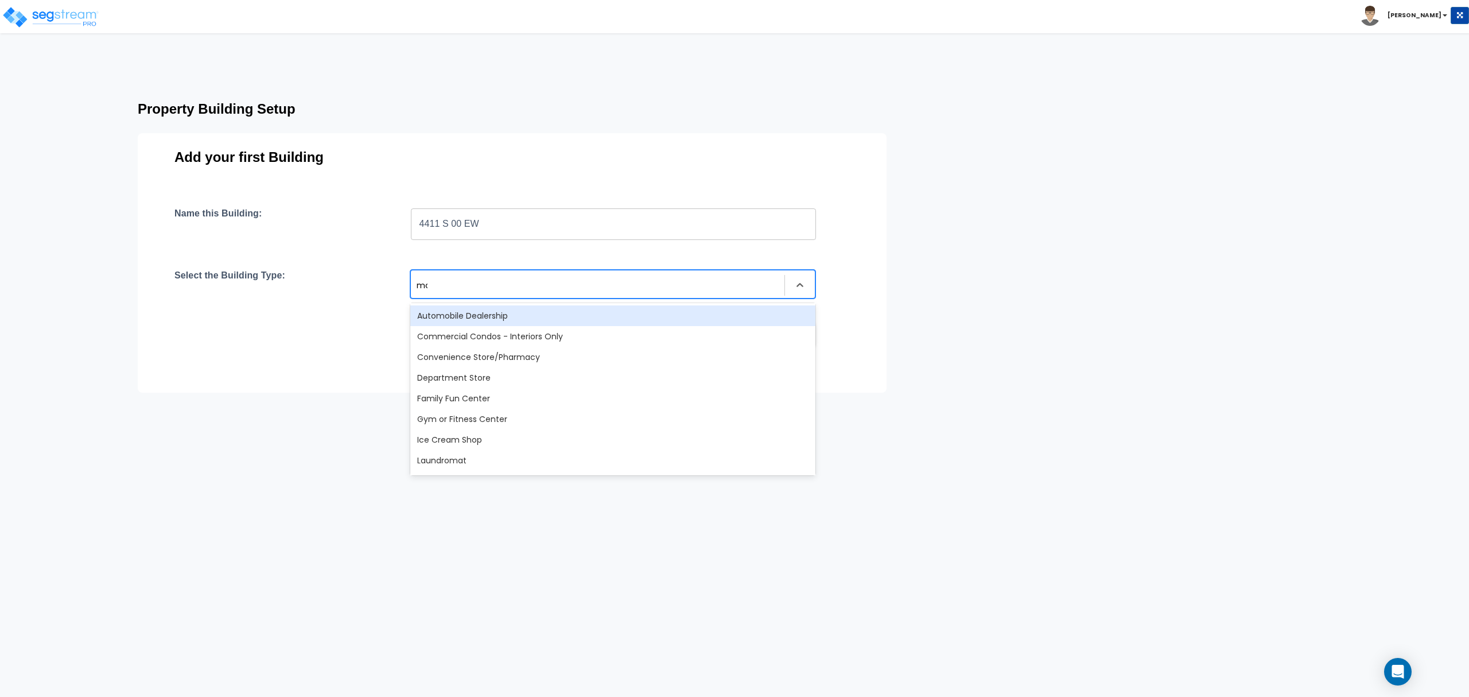
type input "mob"
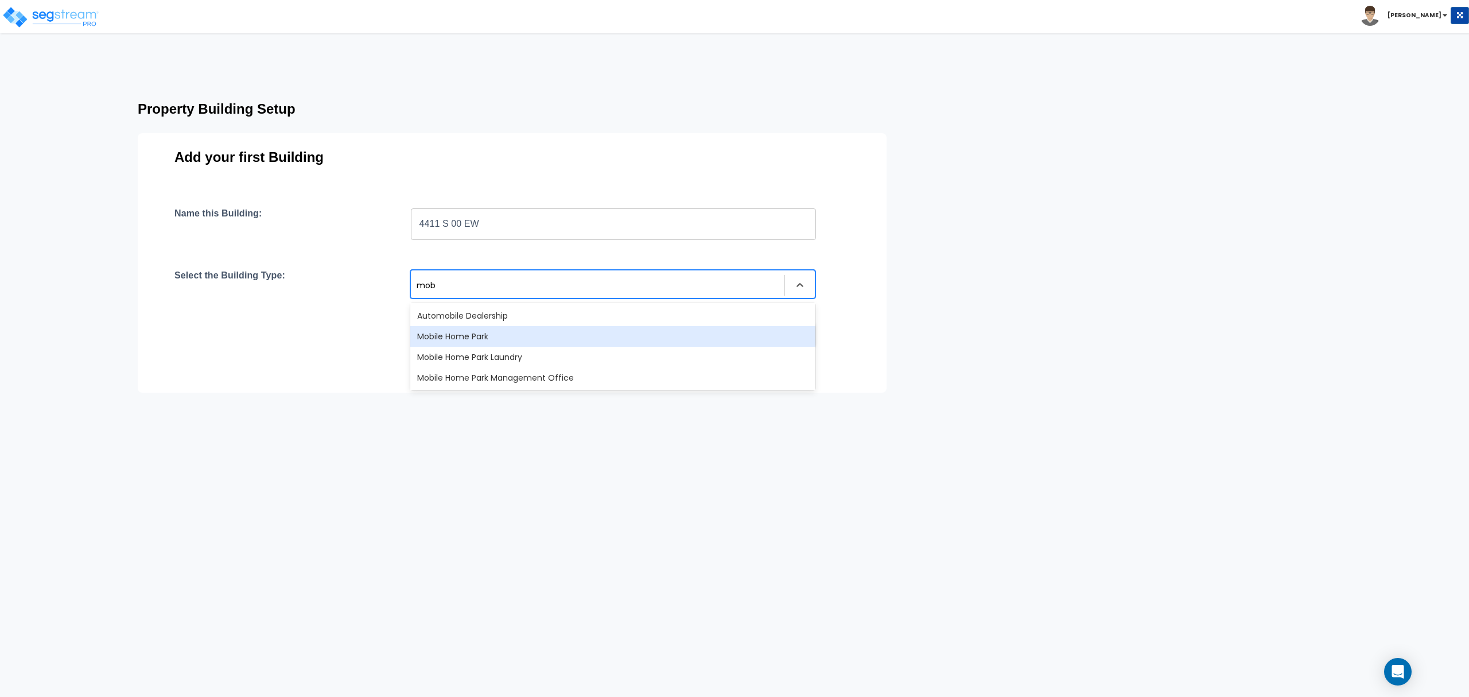
click at [508, 335] on div "Mobile Home Park" at bounding box center [612, 336] width 405 height 21
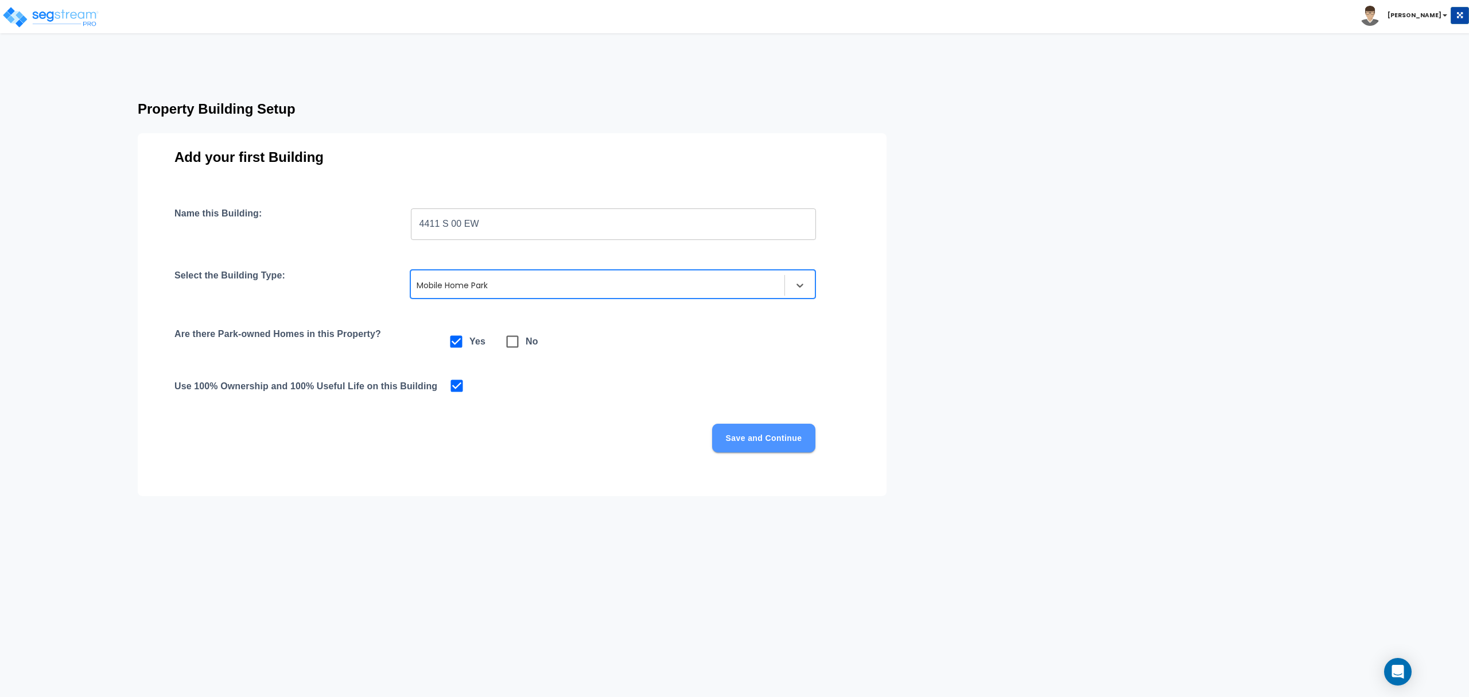
click at [772, 444] on button "Save and Continue" at bounding box center [763, 438] width 103 height 29
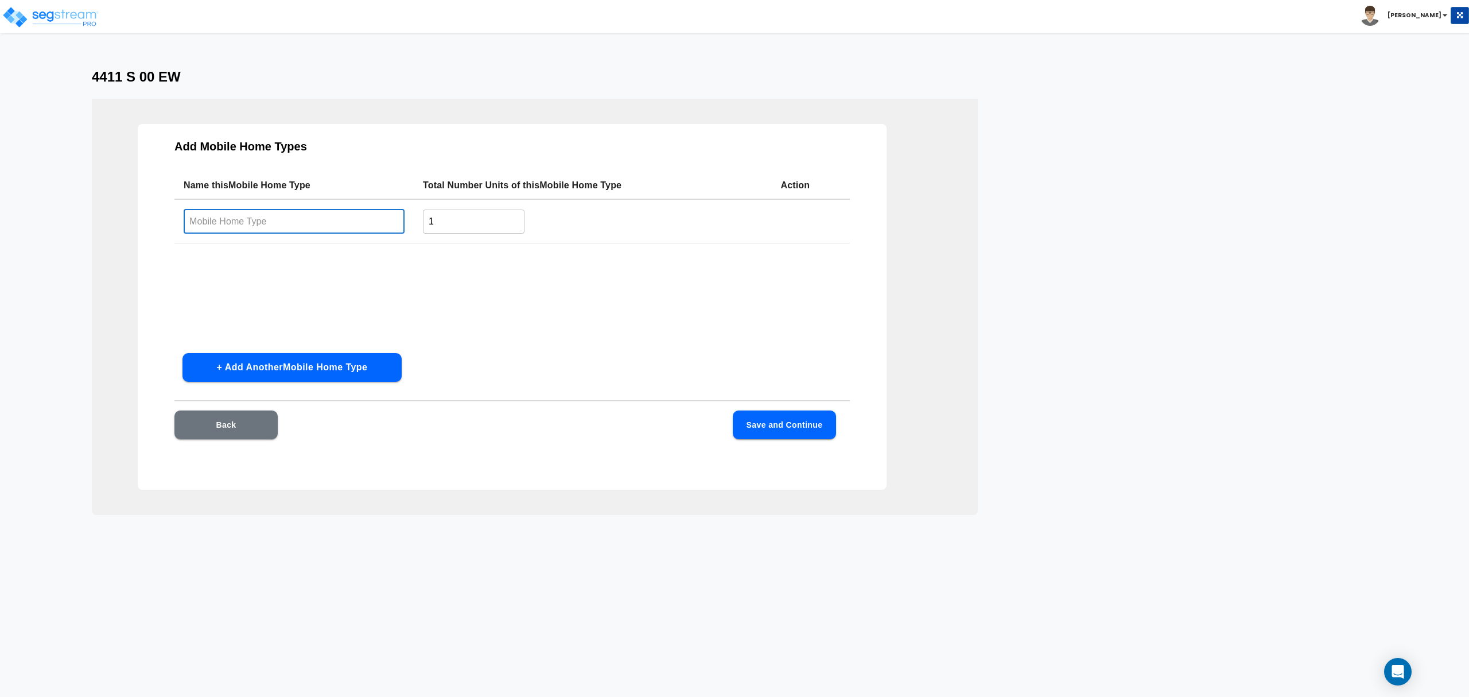
click at [294, 219] on input "text" at bounding box center [294, 221] width 221 height 25
type input "Park Owned Mobile Homes"
click at [765, 420] on button "Save and Continue" at bounding box center [784, 424] width 103 height 29
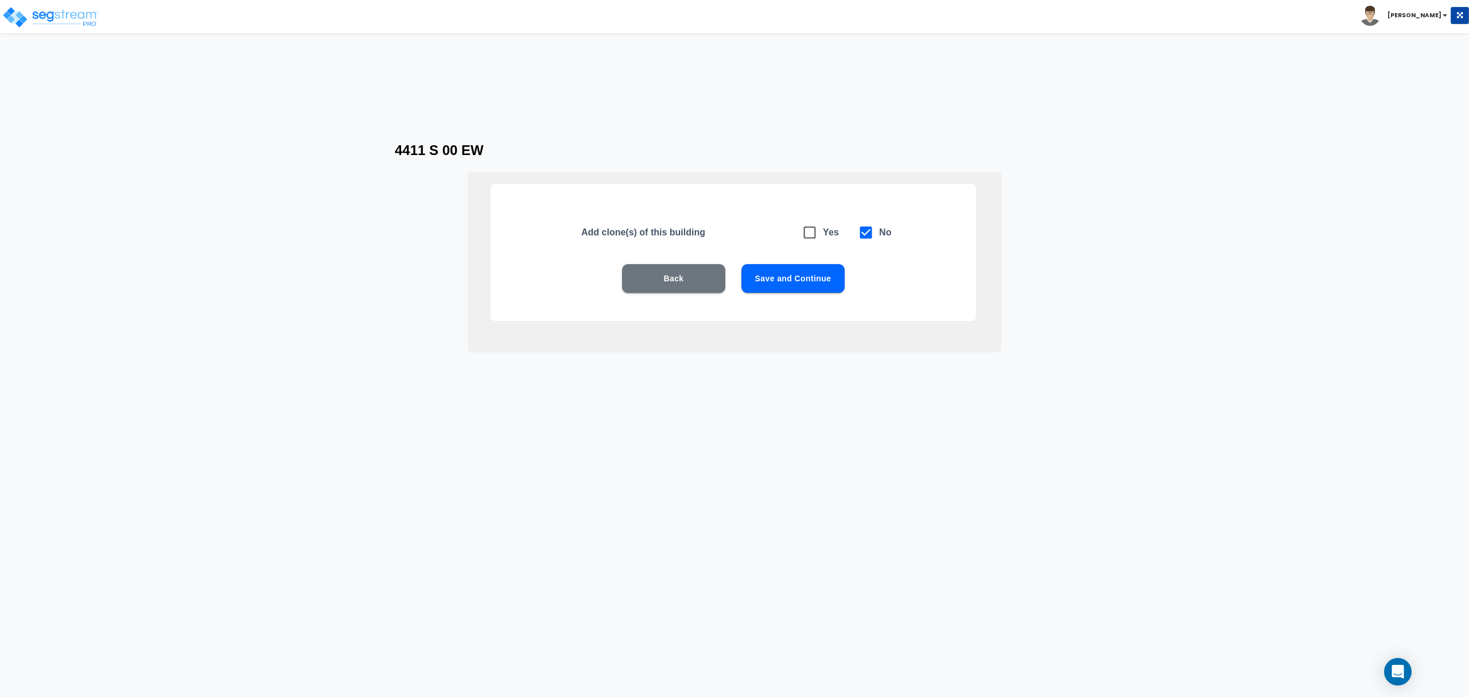
click at [763, 283] on button "Save and Continue" at bounding box center [793, 278] width 103 height 29
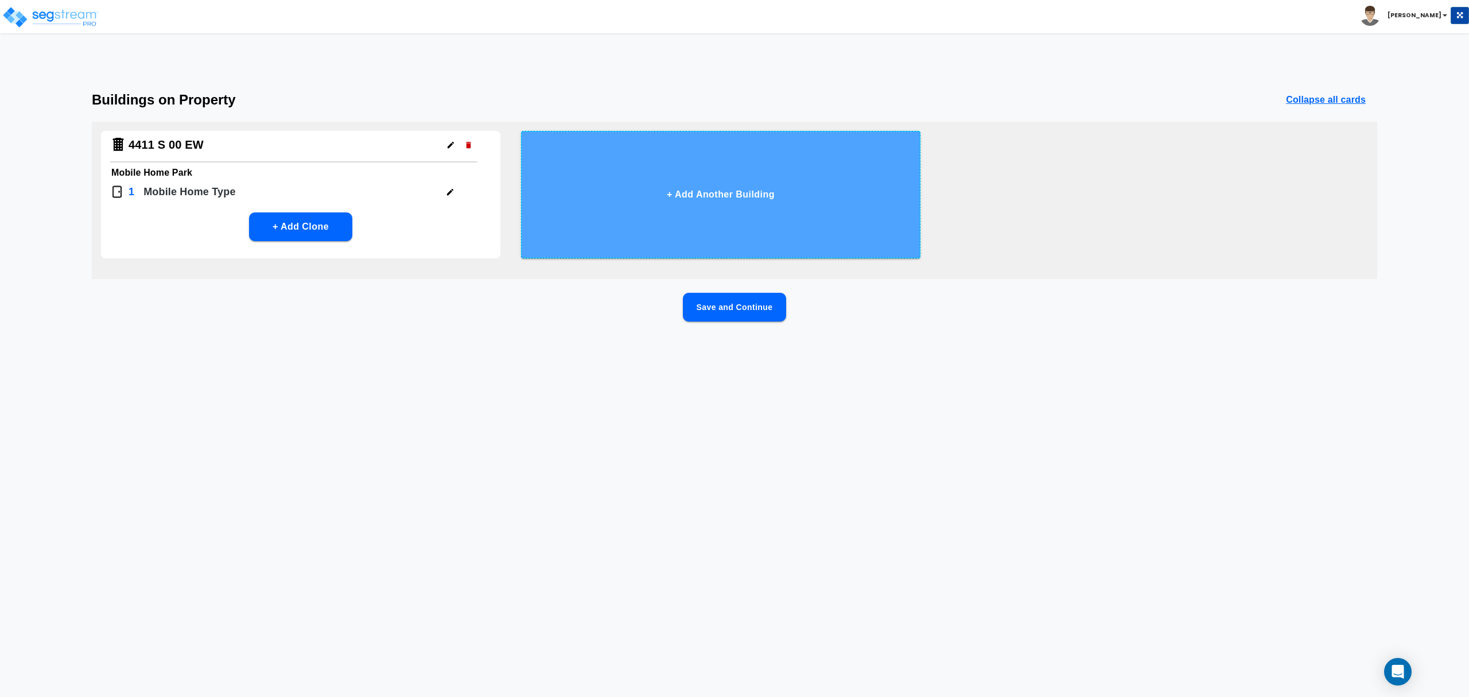
click at [713, 205] on button "+ Add Another Building" at bounding box center [720, 194] width 399 height 127
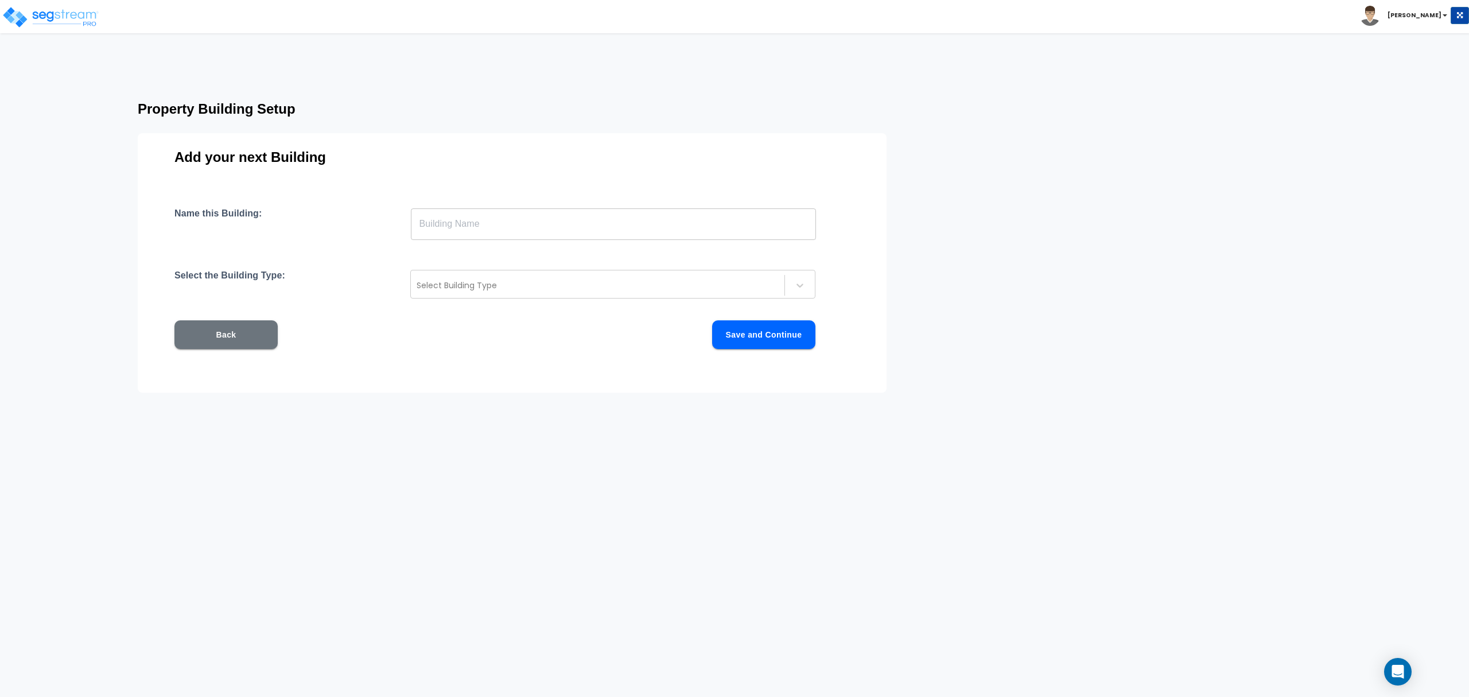
click at [517, 221] on input "text" at bounding box center [613, 224] width 405 height 32
type input "Management Office"
click at [489, 288] on div at bounding box center [598, 285] width 362 height 14
type input "mobi"
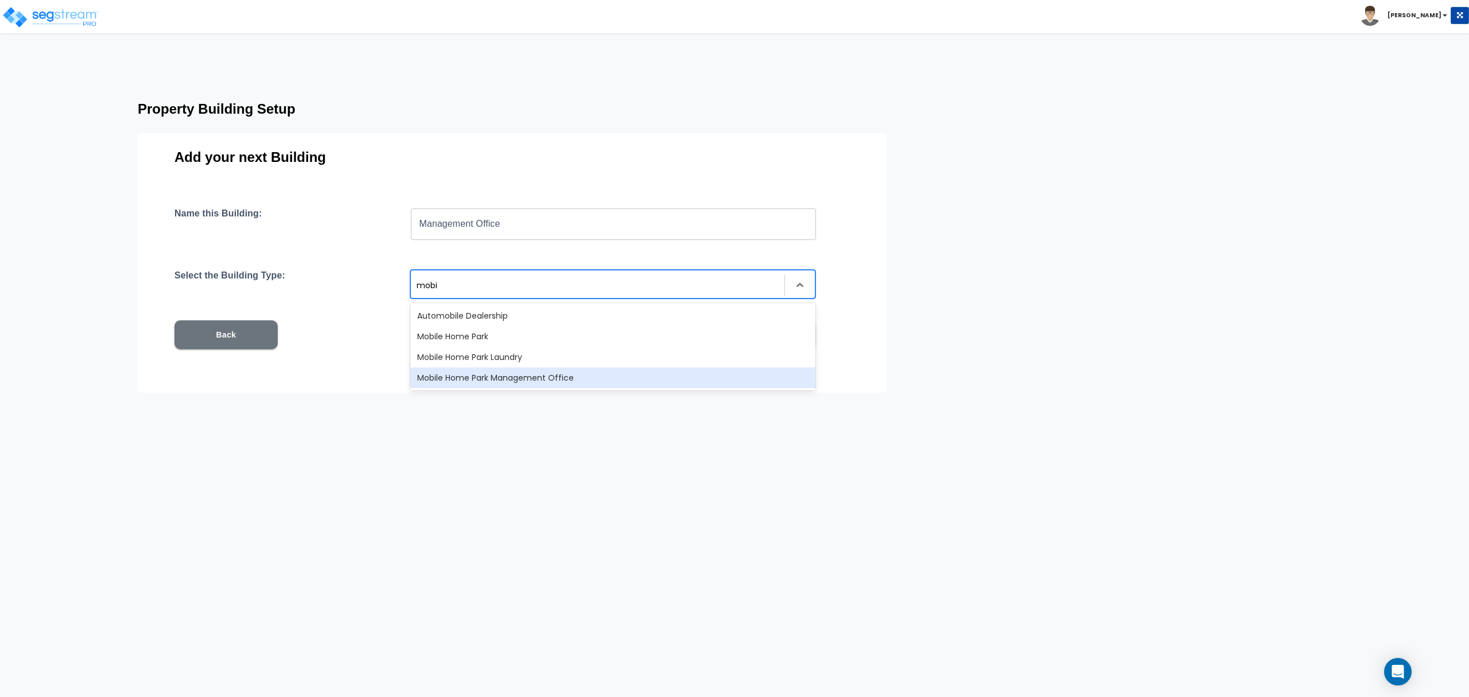
click at [556, 379] on div "Mobile Home Park Management Office" at bounding box center [612, 377] width 405 height 21
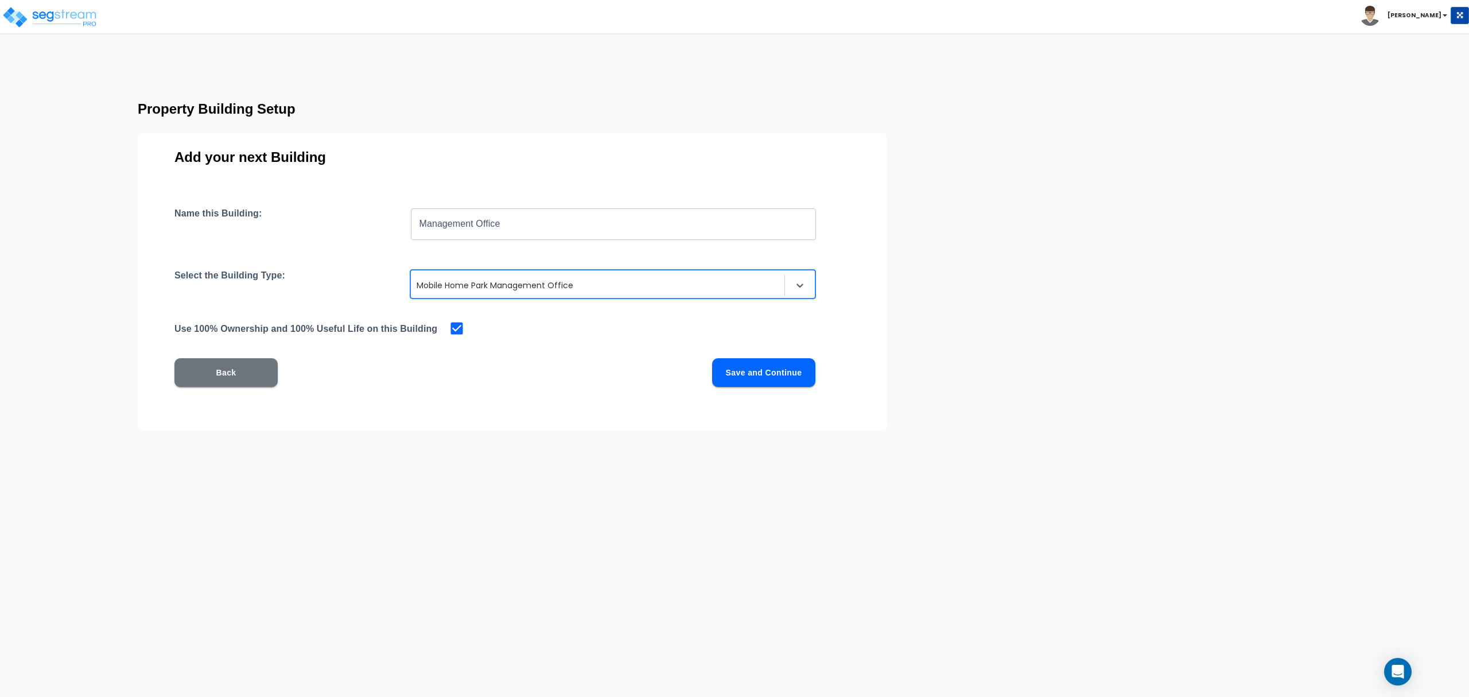
click at [558, 379] on div "Back Save and Continue" at bounding box center [494, 372] width 641 height 29
click at [756, 377] on button "Save and Continue" at bounding box center [763, 372] width 103 height 29
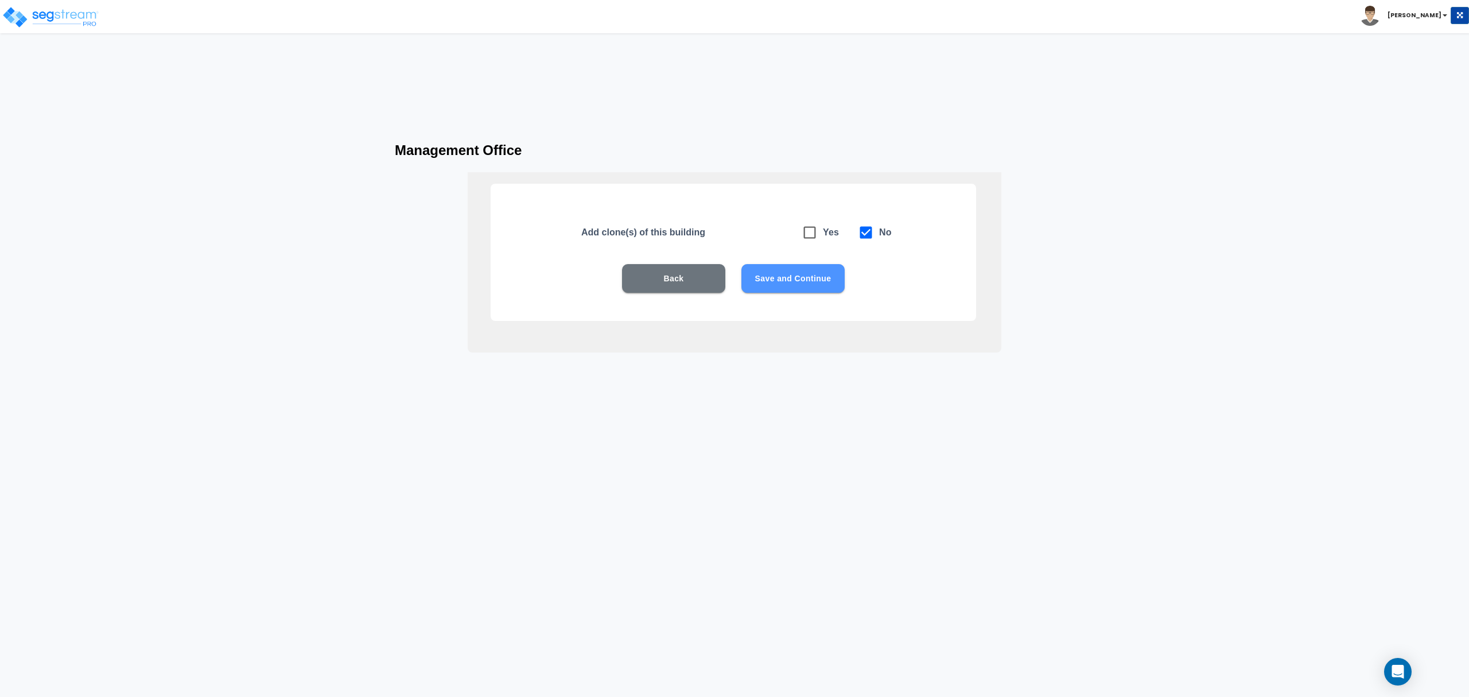
click at [777, 273] on button "Save and Continue" at bounding box center [793, 278] width 103 height 29
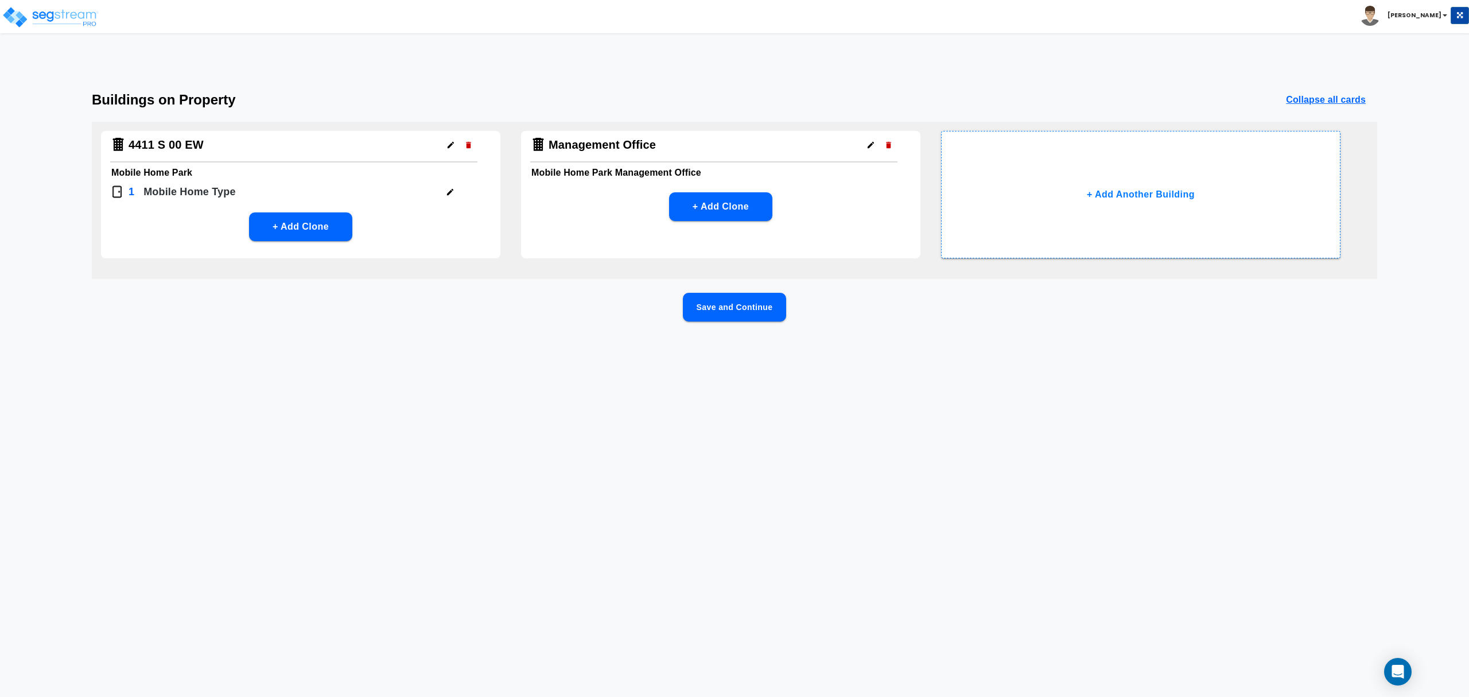
click at [754, 299] on button "Save and Continue" at bounding box center [734, 307] width 103 height 29
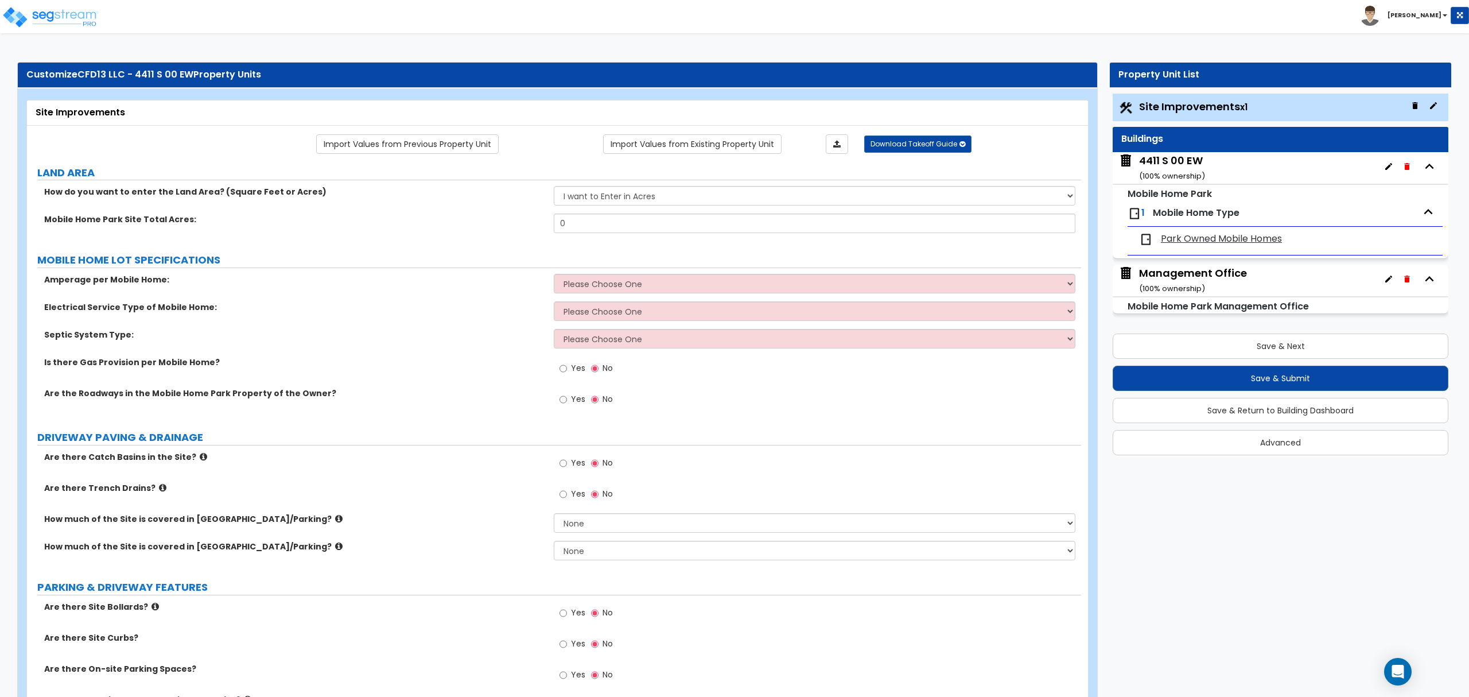
click at [1183, 168] on div "4411 S 00 EW ( 100 % ownership)" at bounding box center [1172, 167] width 66 height 29
click at [1198, 273] on div "Management Office ( 100 % ownership)" at bounding box center [1193, 280] width 108 height 29
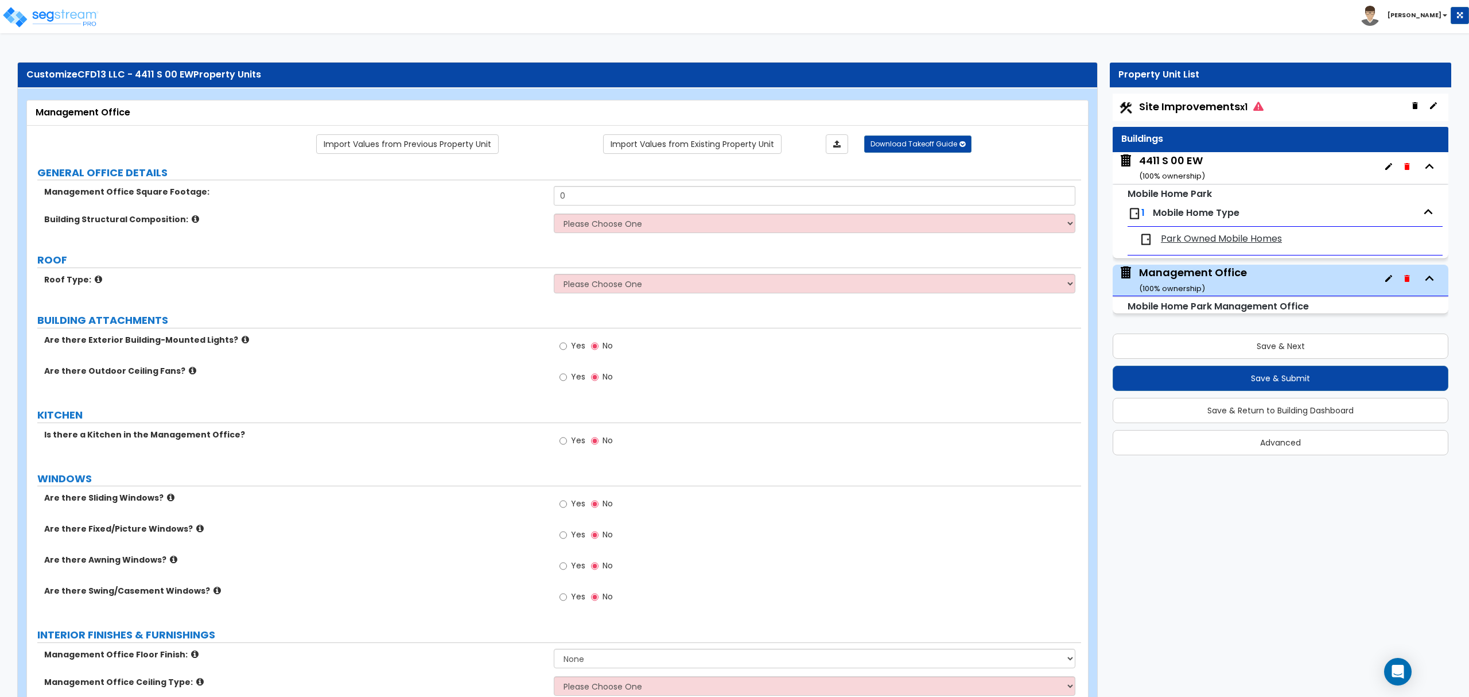
click at [1192, 277] on div "Management Office ( 100 % ownership)" at bounding box center [1193, 279] width 108 height 29
click at [412, 257] on label "ROOF" at bounding box center [559, 260] width 1044 height 15
drag, startPoint x: 361, startPoint y: 254, endPoint x: 292, endPoint y: 194, distance: 91.6
click at [361, 254] on label "ROOF" at bounding box center [559, 260] width 1044 height 15
click at [311, 232] on div "Building Structural Composition: Please Choose One Brick Masonry CMU Masonry Wo…" at bounding box center [554, 228] width 1054 height 28
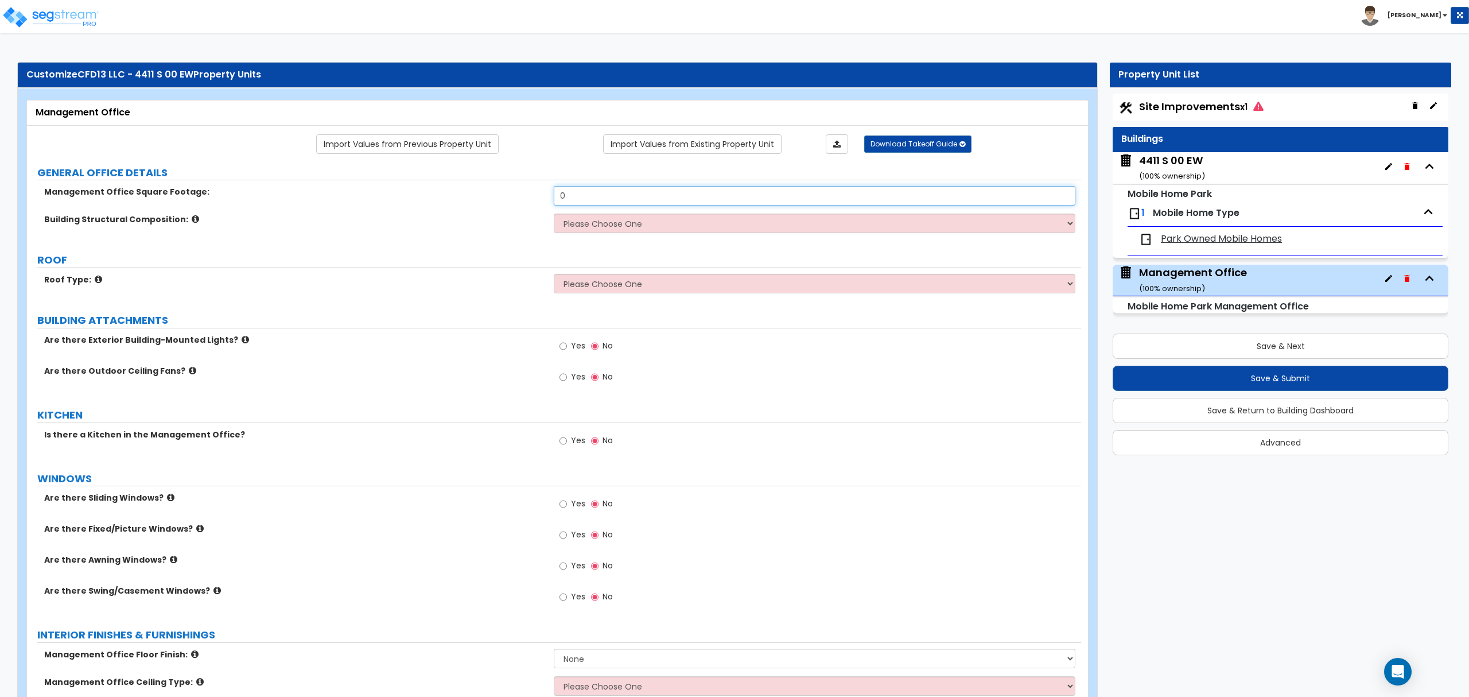
click at [619, 197] on input "0" at bounding box center [814, 196] width 521 height 20
drag, startPoint x: 618, startPoint y: 197, endPoint x: 563, endPoint y: 196, distance: 54.5
click at [563, 196] on input "0" at bounding box center [814, 196] width 521 height 20
type input "400"
click at [630, 228] on select "Please Choose One Brick Masonry CMU Masonry Wood Stud Metal Stud" at bounding box center [814, 224] width 521 height 20
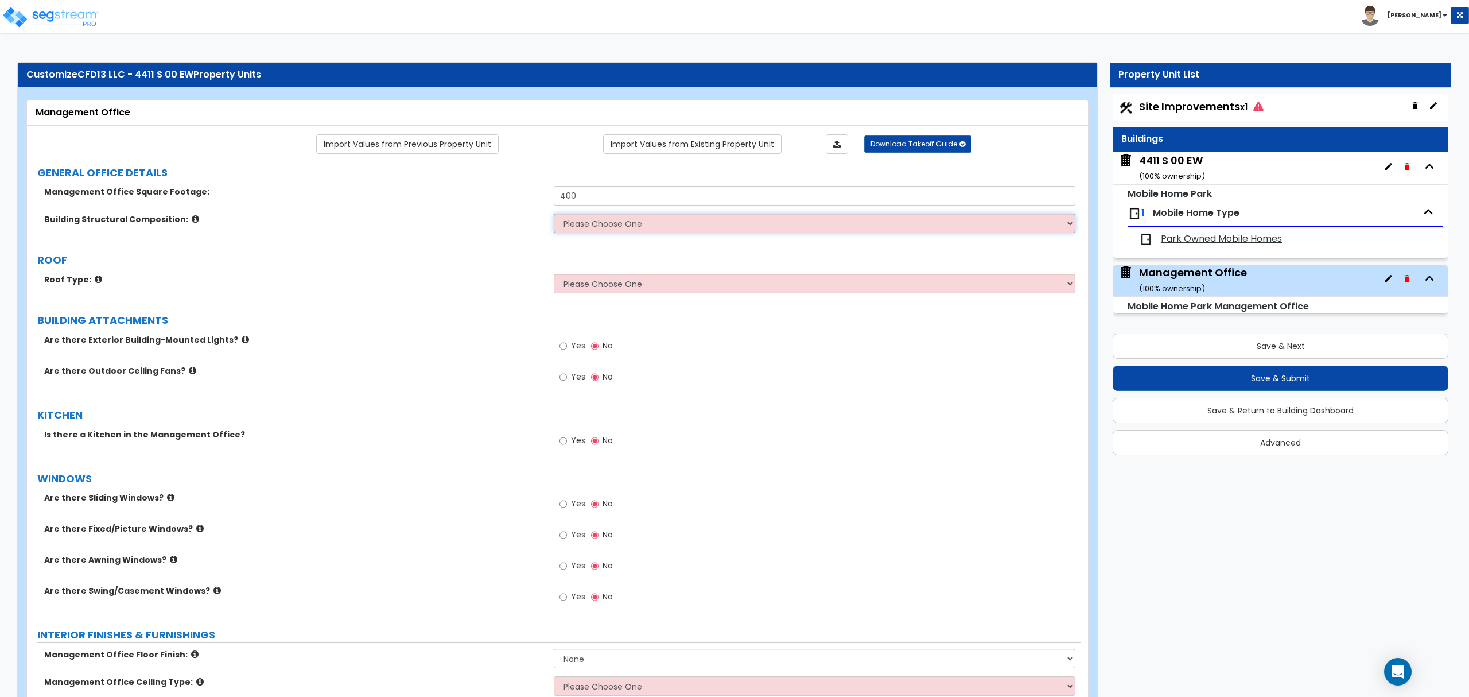
click at [630, 228] on select "Please Choose One Brick Masonry CMU Masonry Wood Stud Metal Stud" at bounding box center [814, 224] width 521 height 20
click at [577, 225] on select "Please Choose One Brick Masonry CMU Masonry Wood Stud Metal Stud" at bounding box center [814, 224] width 521 height 20
select select "3"
click at [554, 215] on select "Please Choose One Brick Masonry CMU Masonry Wood Stud Metal Stud" at bounding box center [814, 224] width 521 height 20
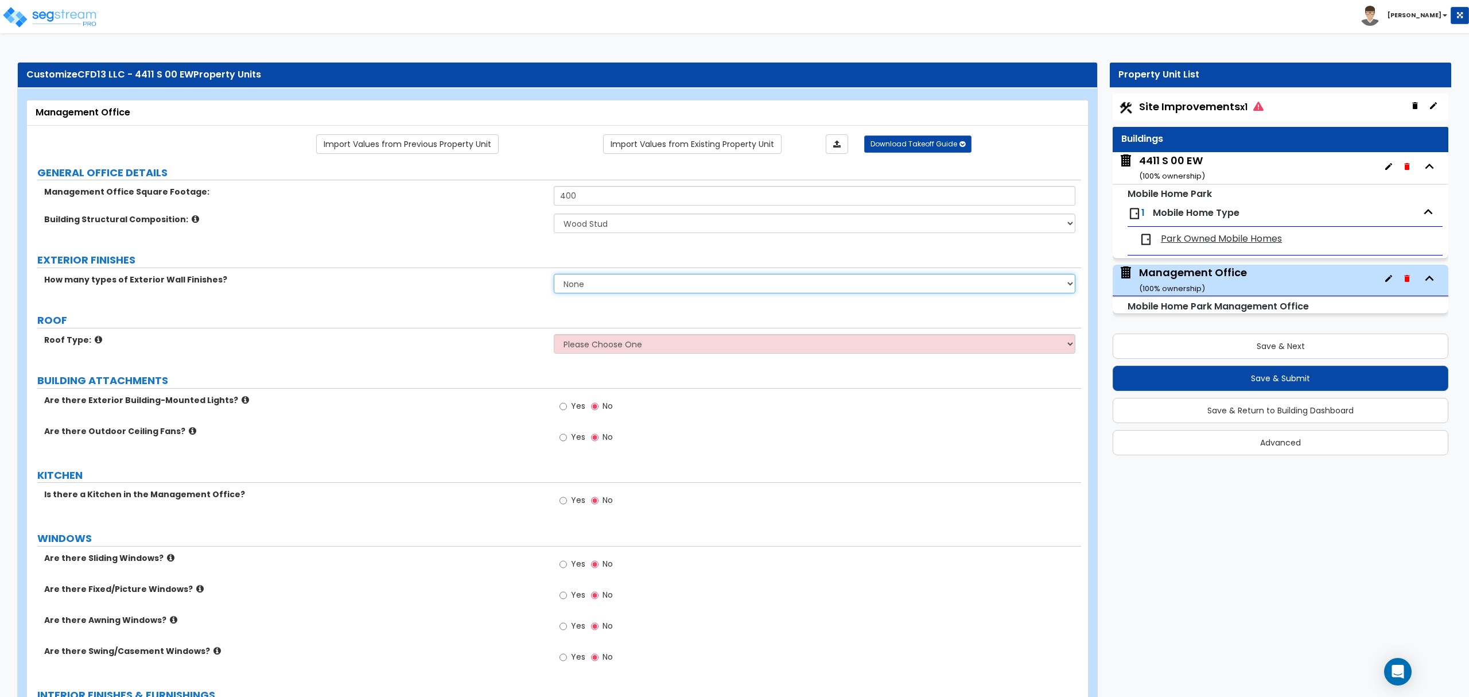
click at [597, 287] on select "None 1 2 3" at bounding box center [814, 284] width 521 height 20
select select "1"
click at [554, 275] on select "None 1 2 3" at bounding box center [814, 284] width 521 height 20
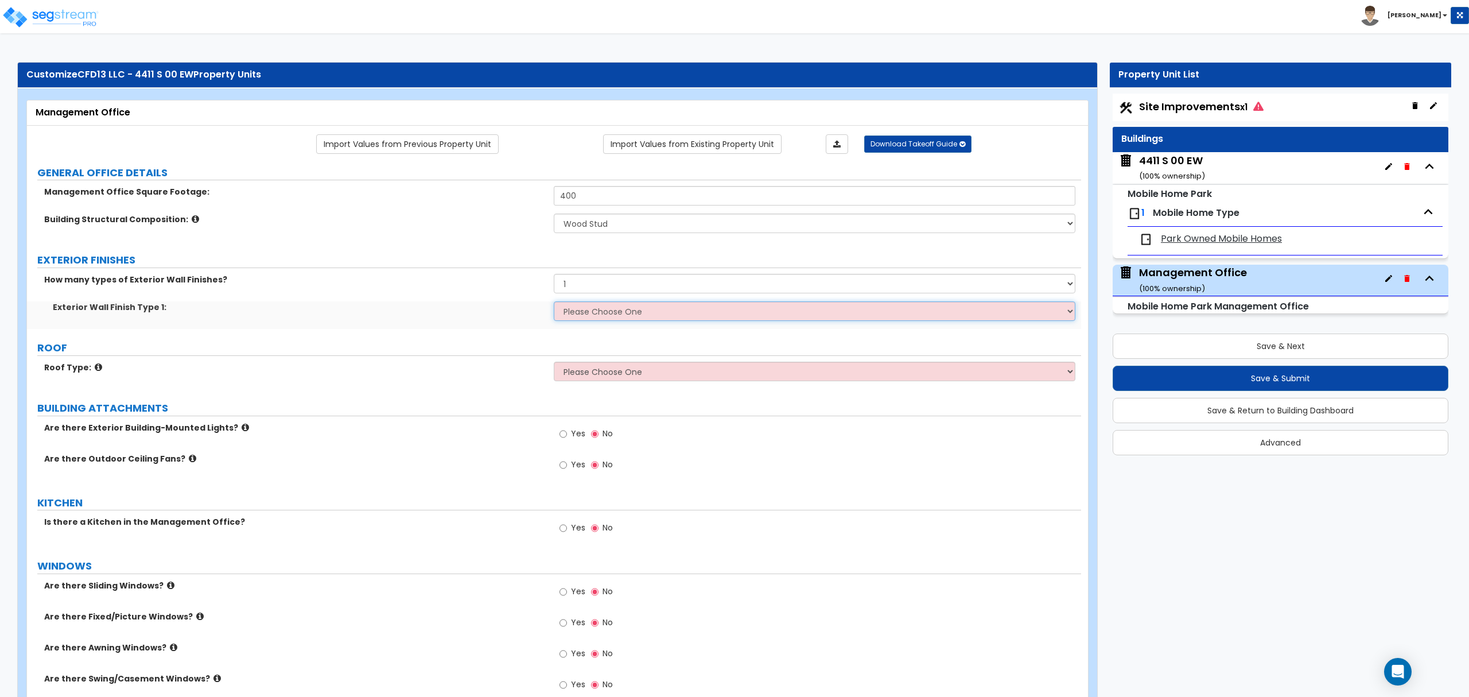
click at [605, 315] on select "Please Choose One Common/Shared Wall Brick Veneer Stone Veneer Wood Siding Viny…" at bounding box center [814, 311] width 521 height 20
select select "5"
click at [554, 302] on select "Please Choose One Common/Shared Wall Brick Veneer Stone Veneer Wood Siding Viny…" at bounding box center [814, 311] width 521 height 20
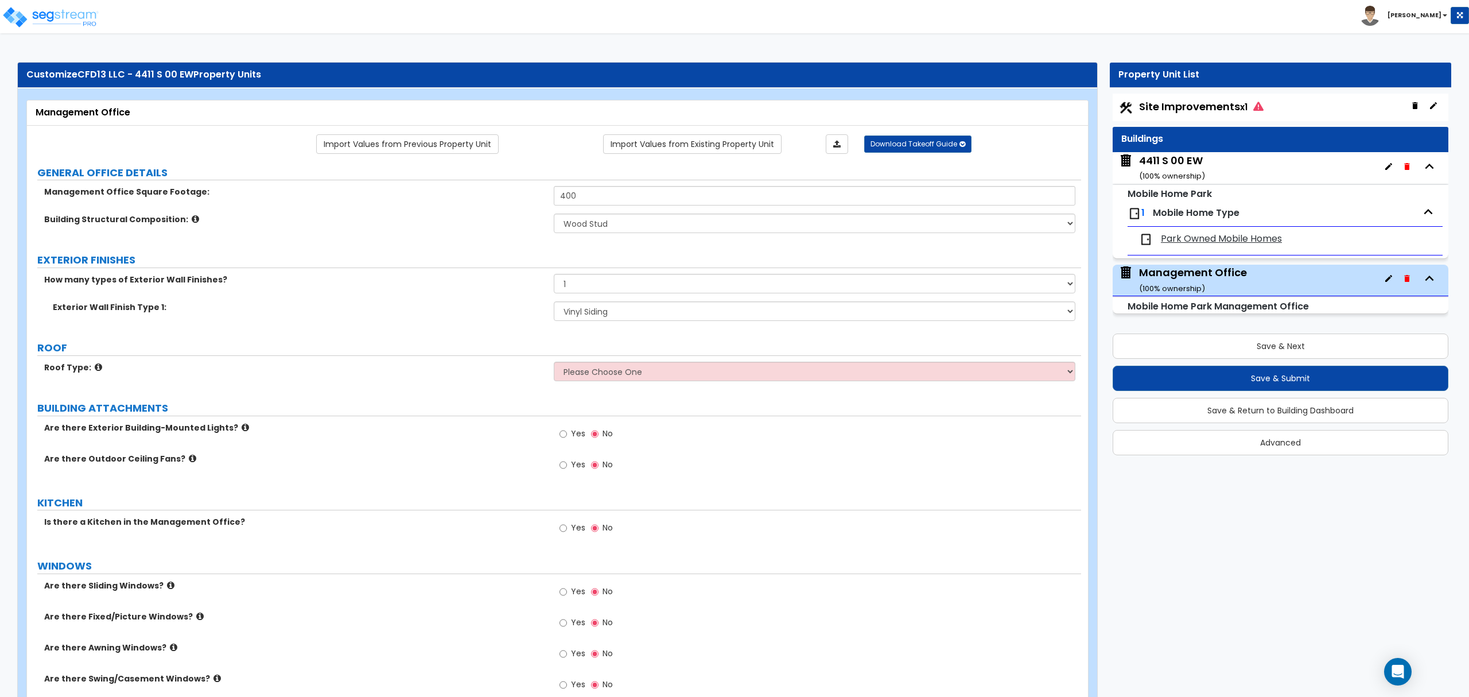
click at [608, 367] on select "Please Choose One Gabled Roof Flat Roof" at bounding box center [814, 372] width 521 height 20
click at [554, 363] on select "Please Choose One Gabled Roof Flat Roof" at bounding box center [814, 372] width 521 height 20
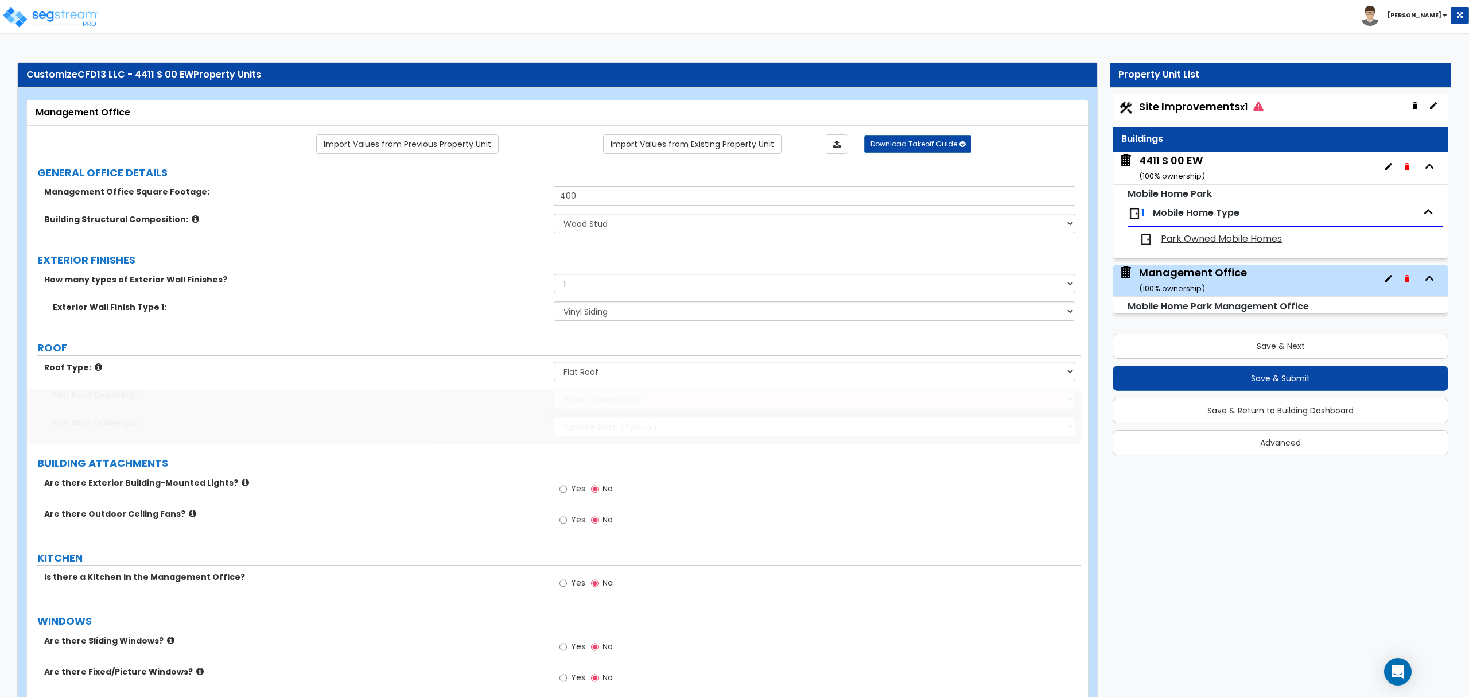
click at [627, 421] on select "Surface Drain (Typical) Gutters Downspout Only" at bounding box center [814, 427] width 521 height 20
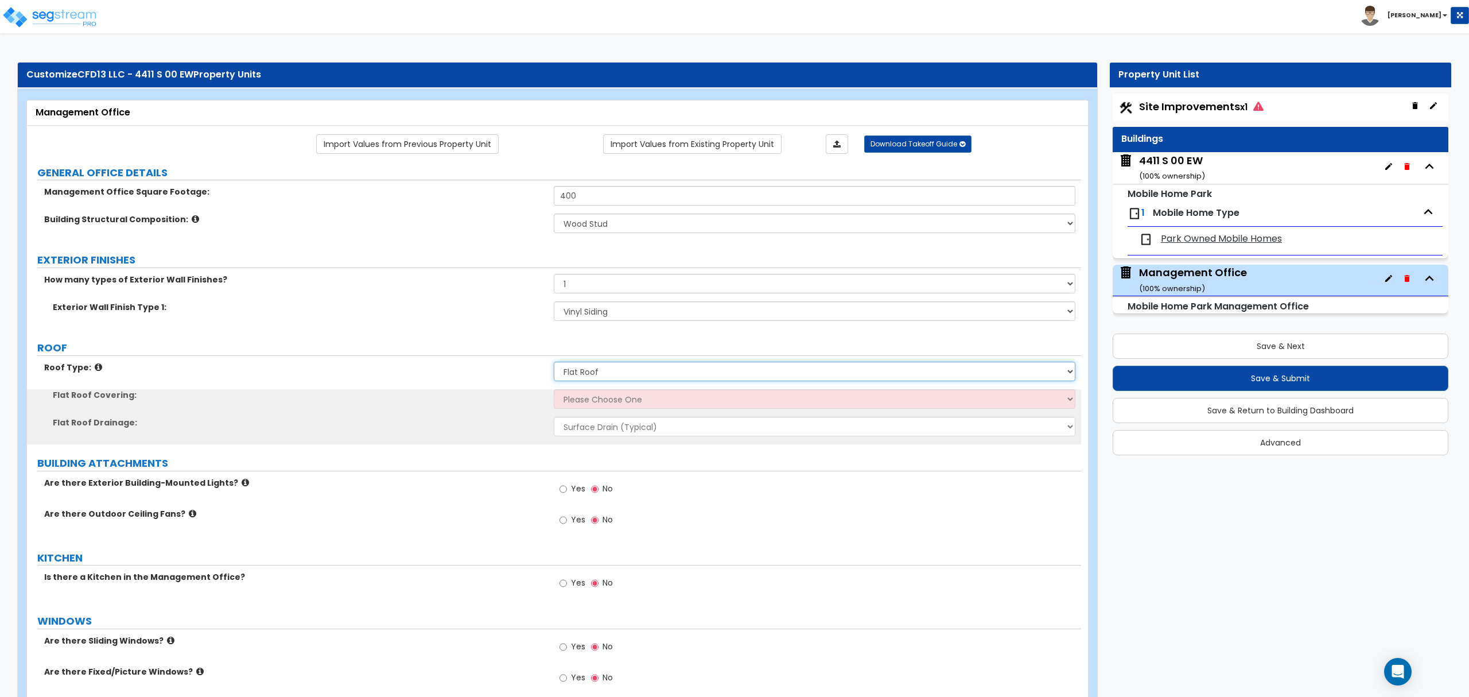
click at [613, 375] on select "Please Choose One Gabled Roof Flat Roof" at bounding box center [814, 372] width 521 height 20
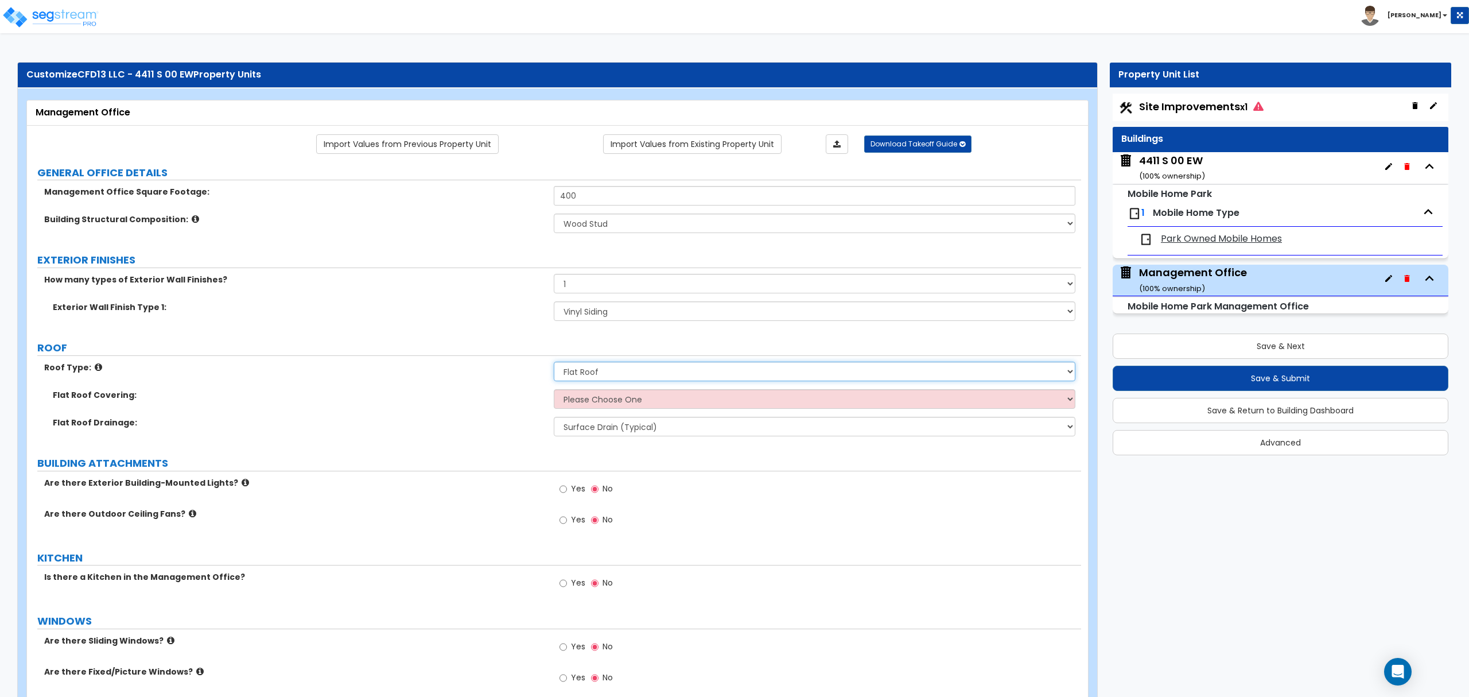
select select "1"
click at [554, 363] on select "Please Choose One Gabled Roof Flat Roof" at bounding box center [814, 372] width 521 height 20
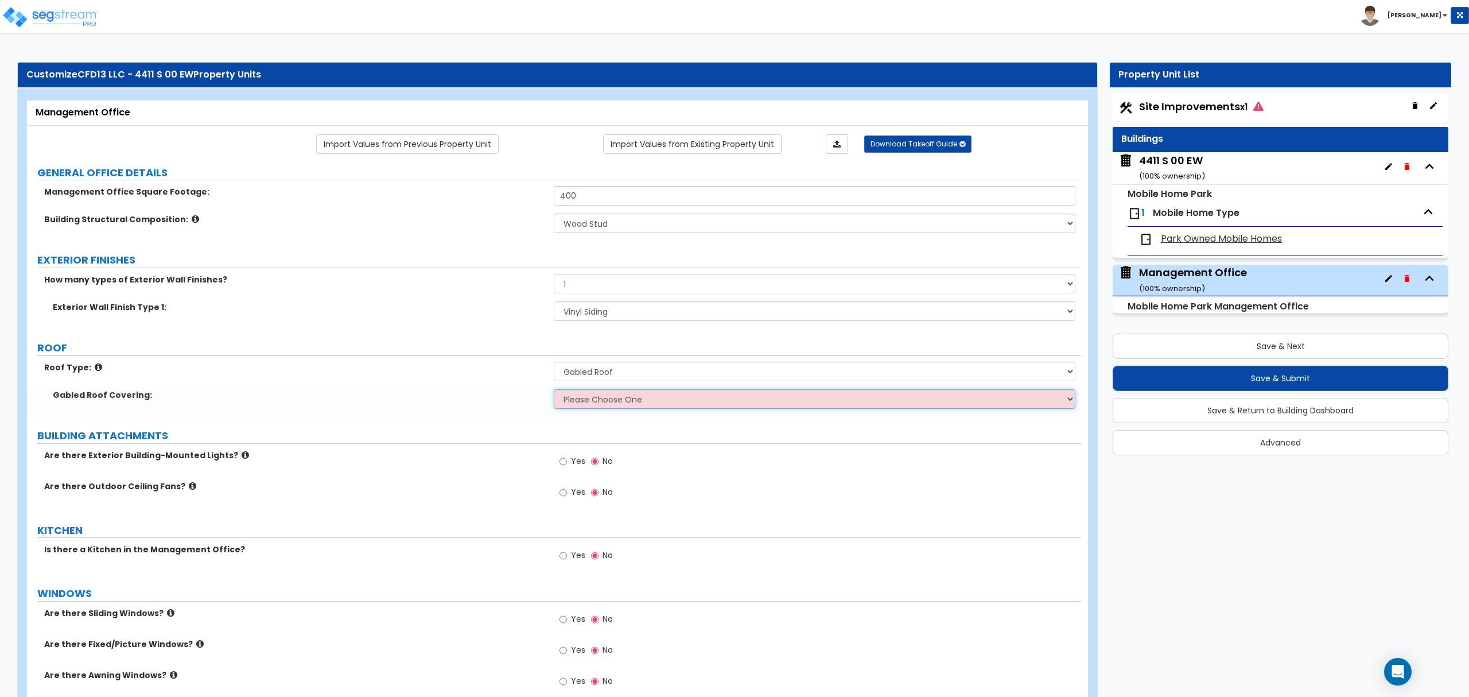
click at [610, 403] on select "Please Choose One Asphalt Shingle Clay Tile Wood Shingle Metal Shingle Standing…" at bounding box center [814, 399] width 521 height 20
select select "1"
click at [554, 390] on select "Please Choose One Asphalt Shingle Clay Tile Wood Shingle Metal Shingle Standing…" at bounding box center [814, 399] width 521 height 20
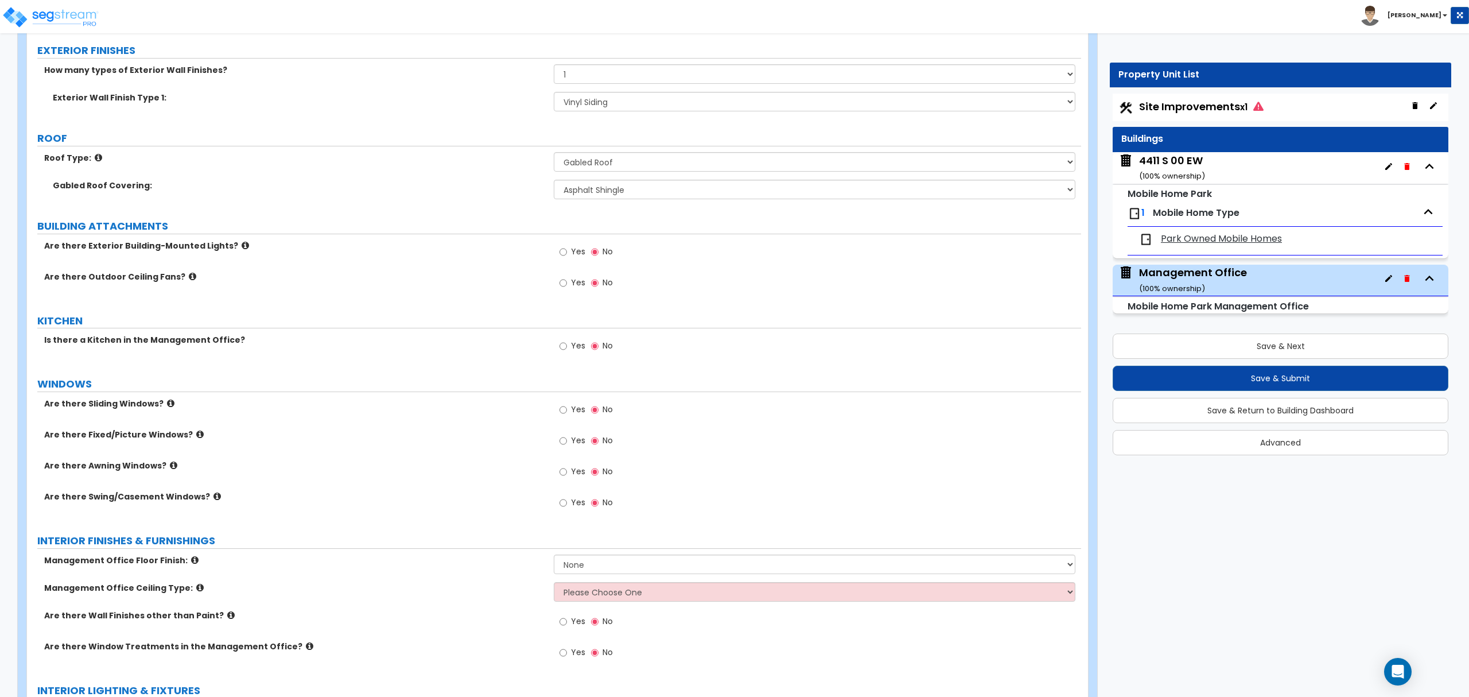
scroll to position [230, 0]
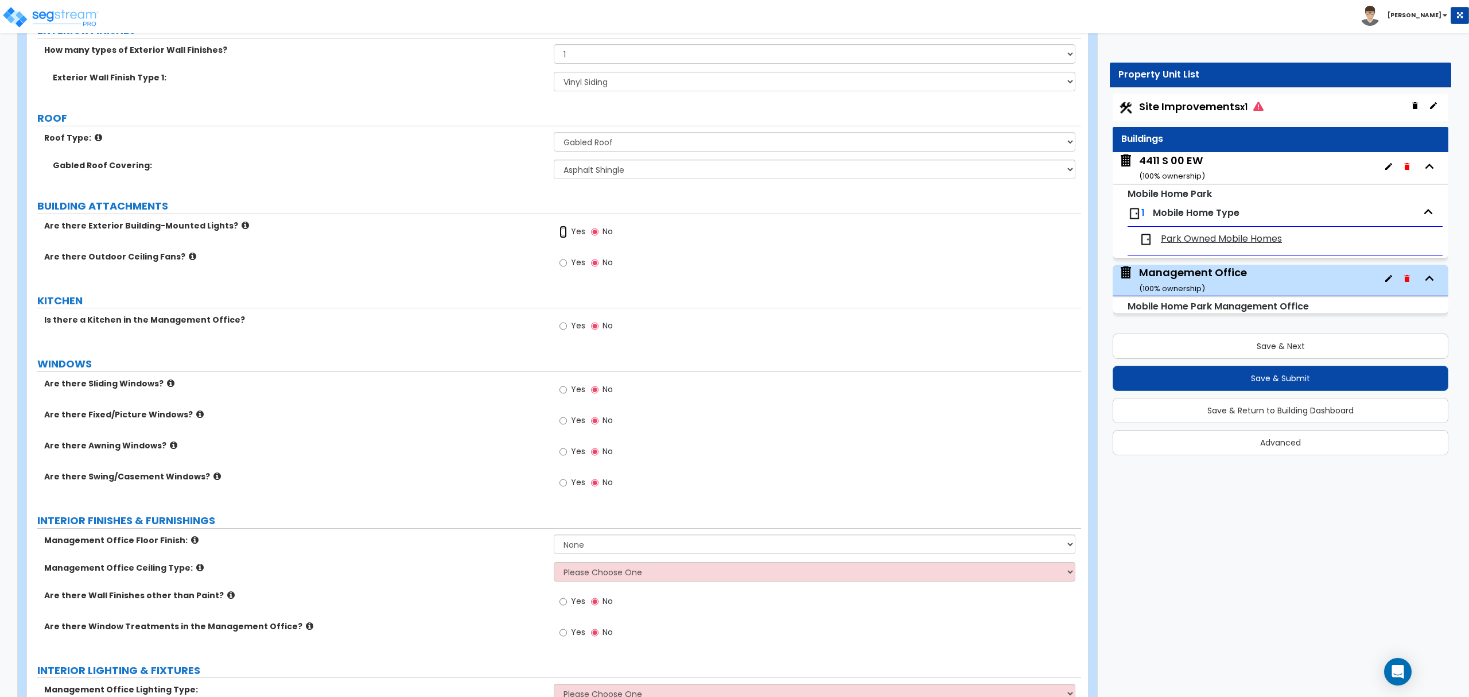
click at [562, 235] on input "Yes" at bounding box center [563, 232] width 7 height 13
radio input "true"
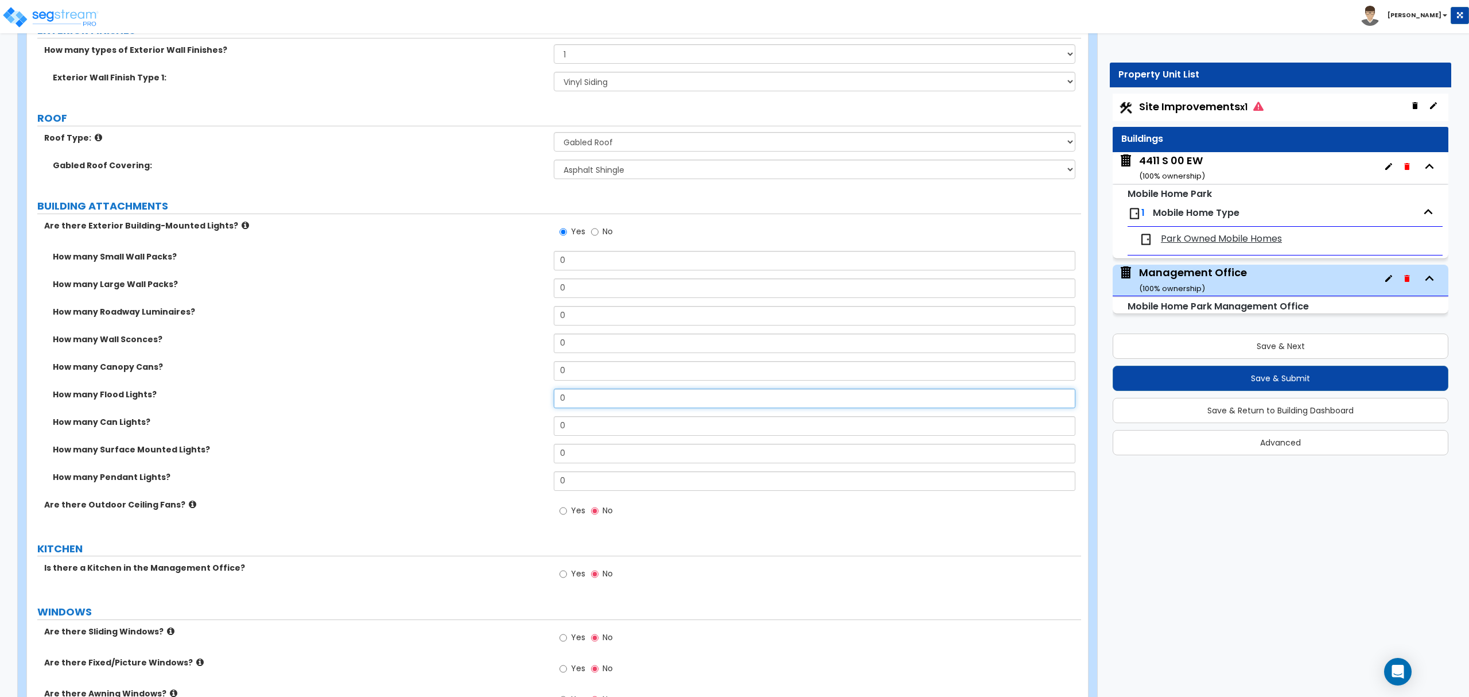
drag, startPoint x: 587, startPoint y: 400, endPoint x: 518, endPoint y: 403, distance: 68.9
click at [518, 403] on div "How many Flood Lights? 0" at bounding box center [554, 403] width 1054 height 28
type input "2"
click at [506, 402] on div "How many Flood Lights? 2" at bounding box center [554, 403] width 1054 height 28
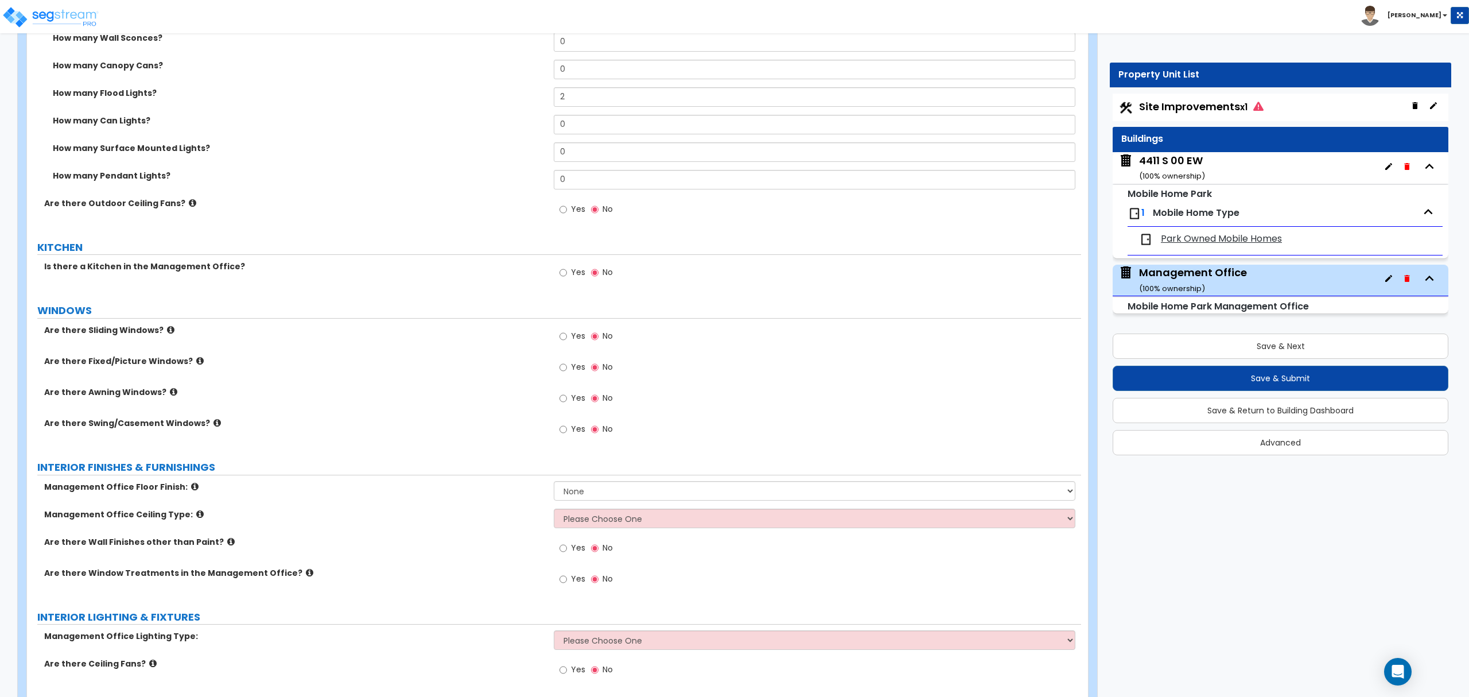
scroll to position [535, 0]
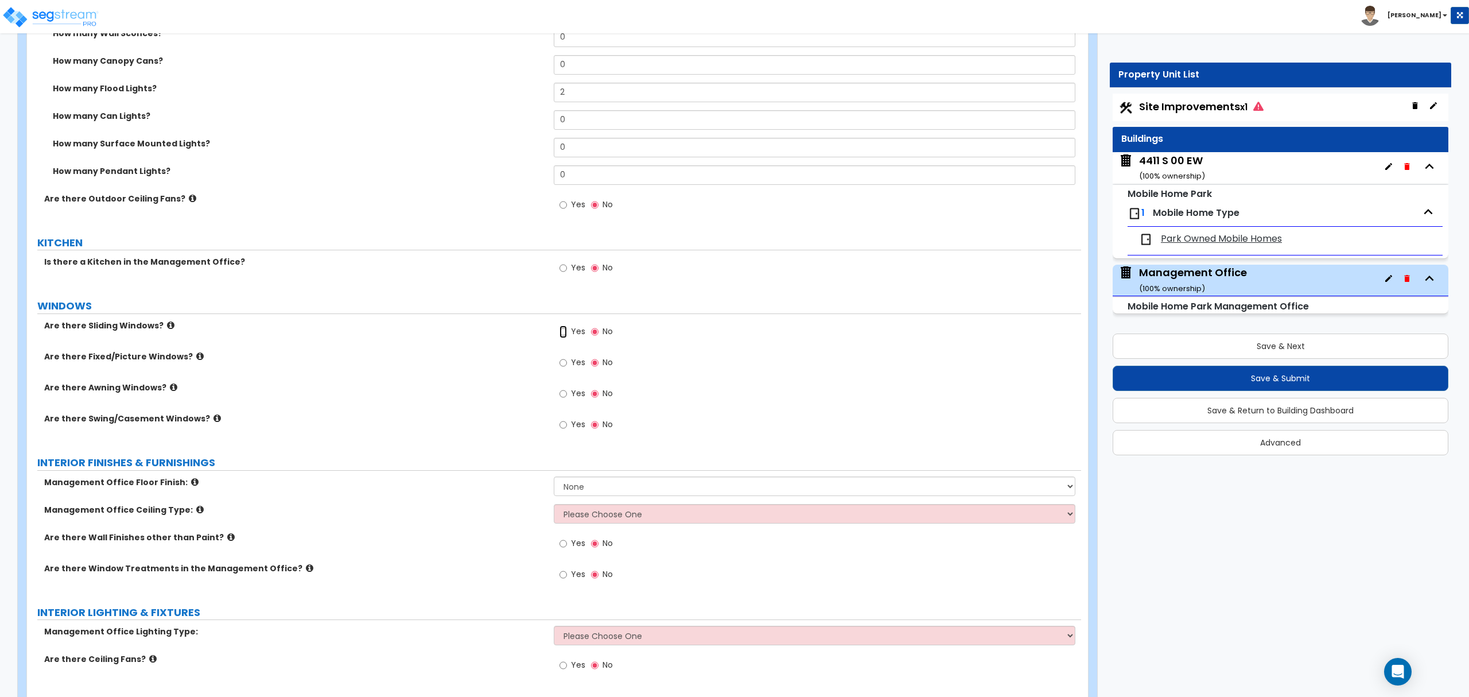
click at [560, 334] on input "Yes" at bounding box center [563, 331] width 7 height 13
radio input "true"
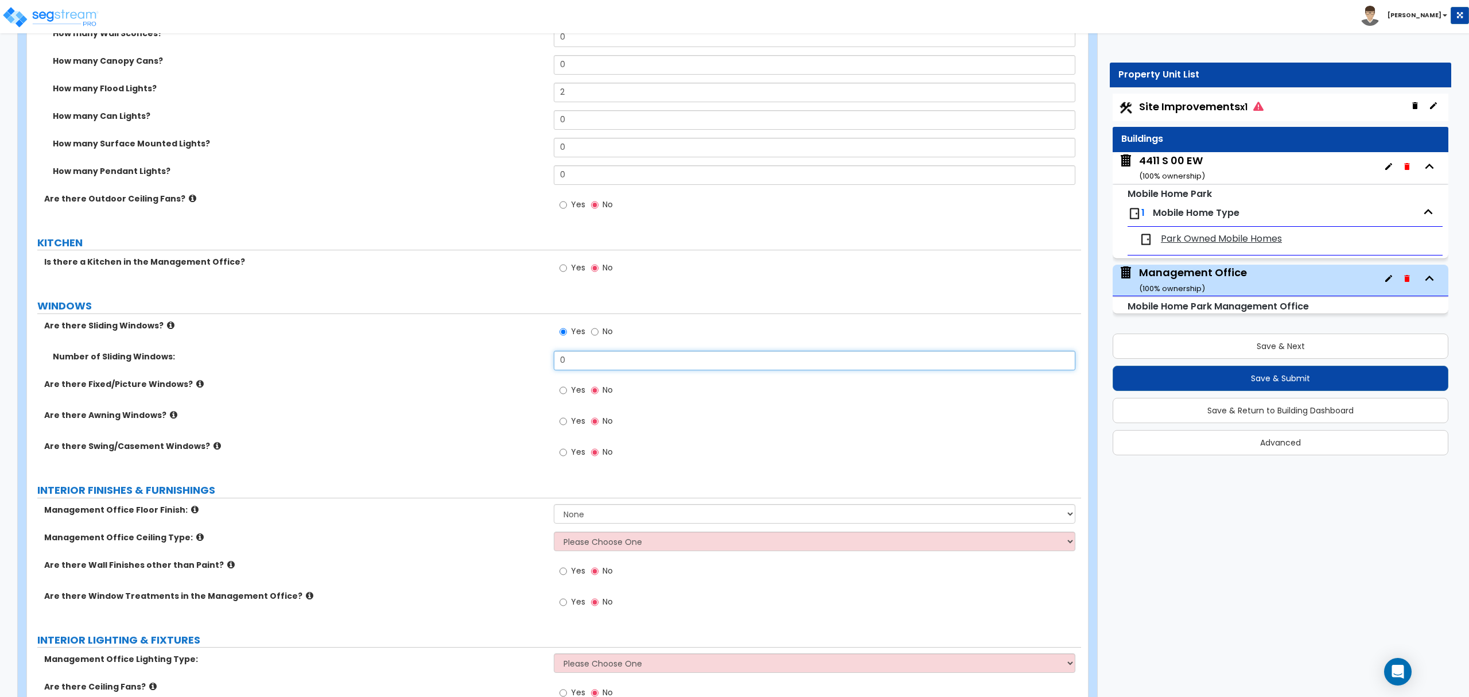
drag, startPoint x: 591, startPoint y: 367, endPoint x: 521, endPoint y: 359, distance: 70.5
click at [522, 359] on div "Number of Sliding Windows: 0" at bounding box center [554, 365] width 1054 height 28
click at [436, 406] on div "Are there Fixed/Picture Windows? Yes No" at bounding box center [554, 393] width 1054 height 31
drag, startPoint x: 572, startPoint y: 363, endPoint x: 496, endPoint y: 365, distance: 76.4
click at [496, 365] on div "Number of Sliding Windows: 2" at bounding box center [554, 365] width 1054 height 28
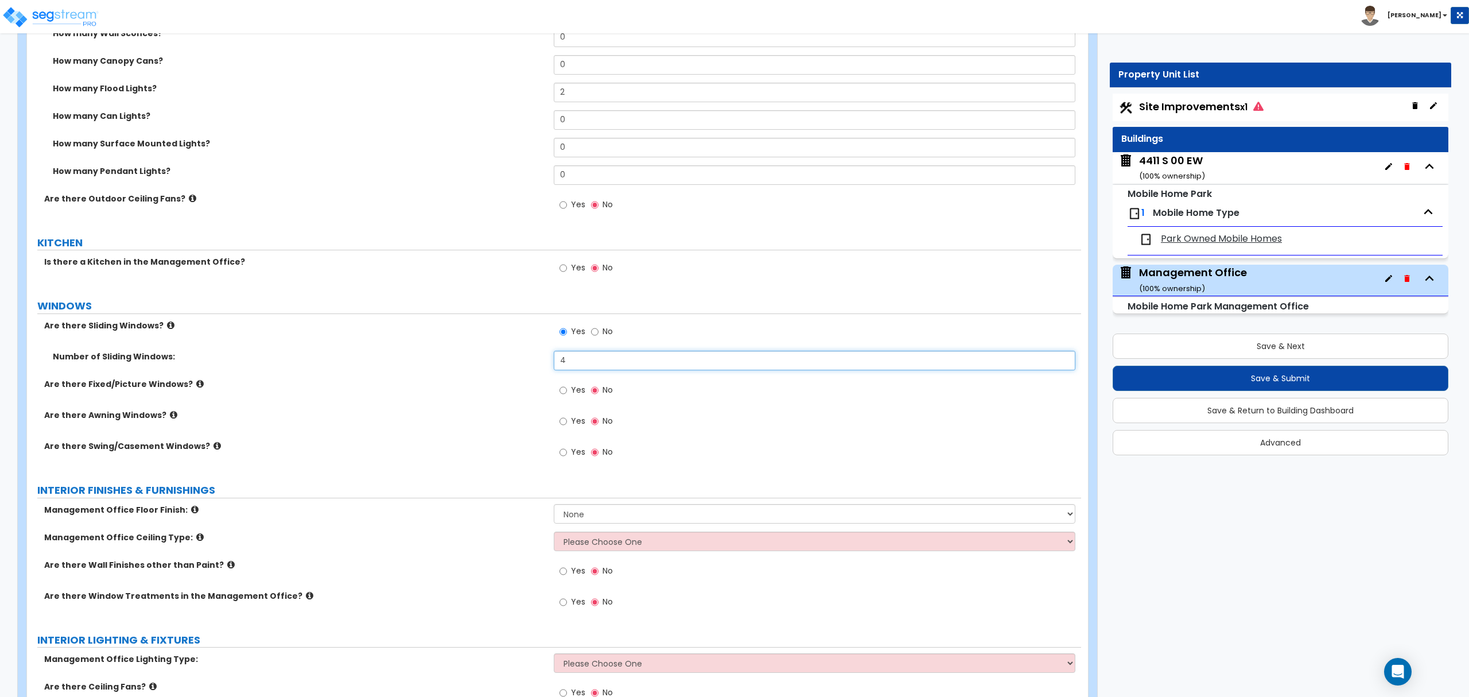
type input "4"
click at [494, 364] on div "Number of Sliding Windows: 4" at bounding box center [554, 365] width 1054 height 28
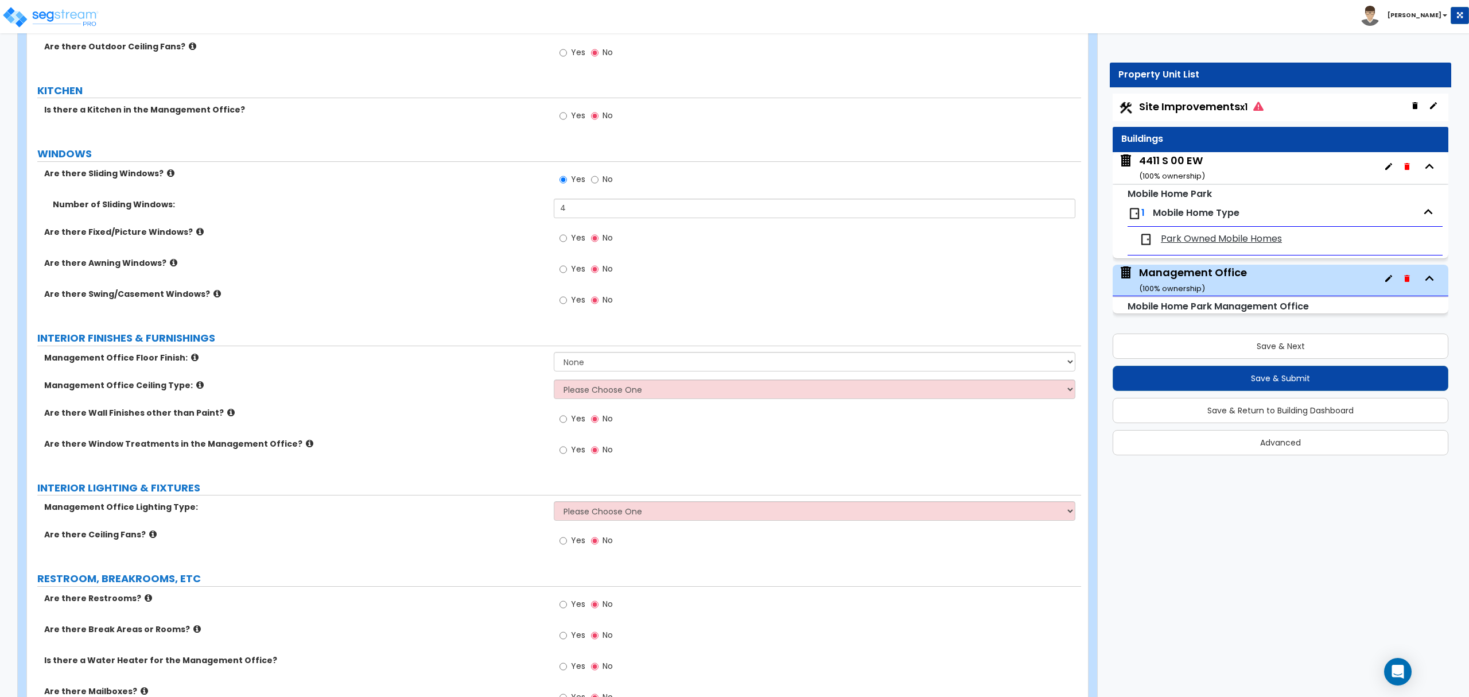
scroll to position [689, 0]
click at [607, 363] on select "None Tile Flooring Hardwood Flooring Resilient Laminate Flooring VCT Flooring S…" at bounding box center [814, 361] width 521 height 20
select select "7"
click at [554, 353] on select "None Tile Flooring Hardwood Flooring Resilient Laminate Flooring VCT Flooring S…" at bounding box center [814, 361] width 521 height 20
click at [501, 432] on div "Are there Wall Finishes other than Paint? Yes No" at bounding box center [554, 421] width 1054 height 31
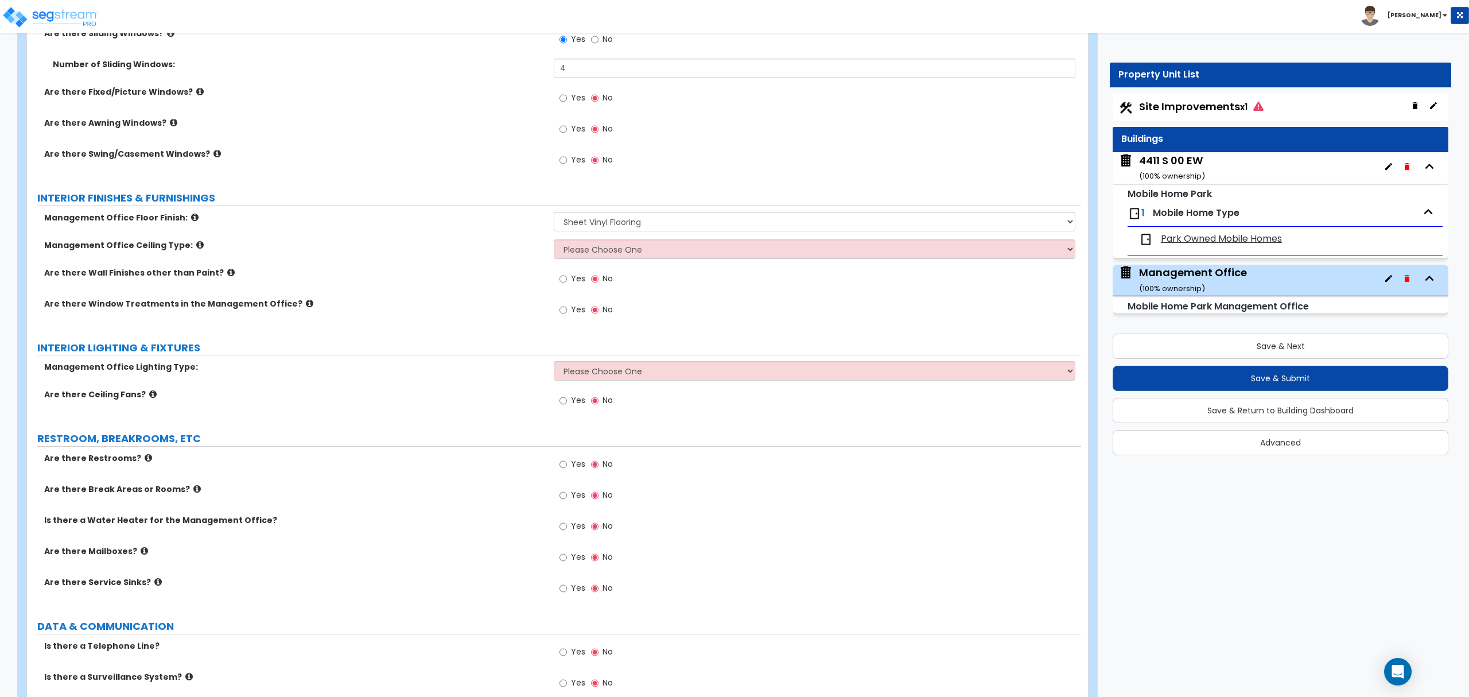
scroll to position [841, 0]
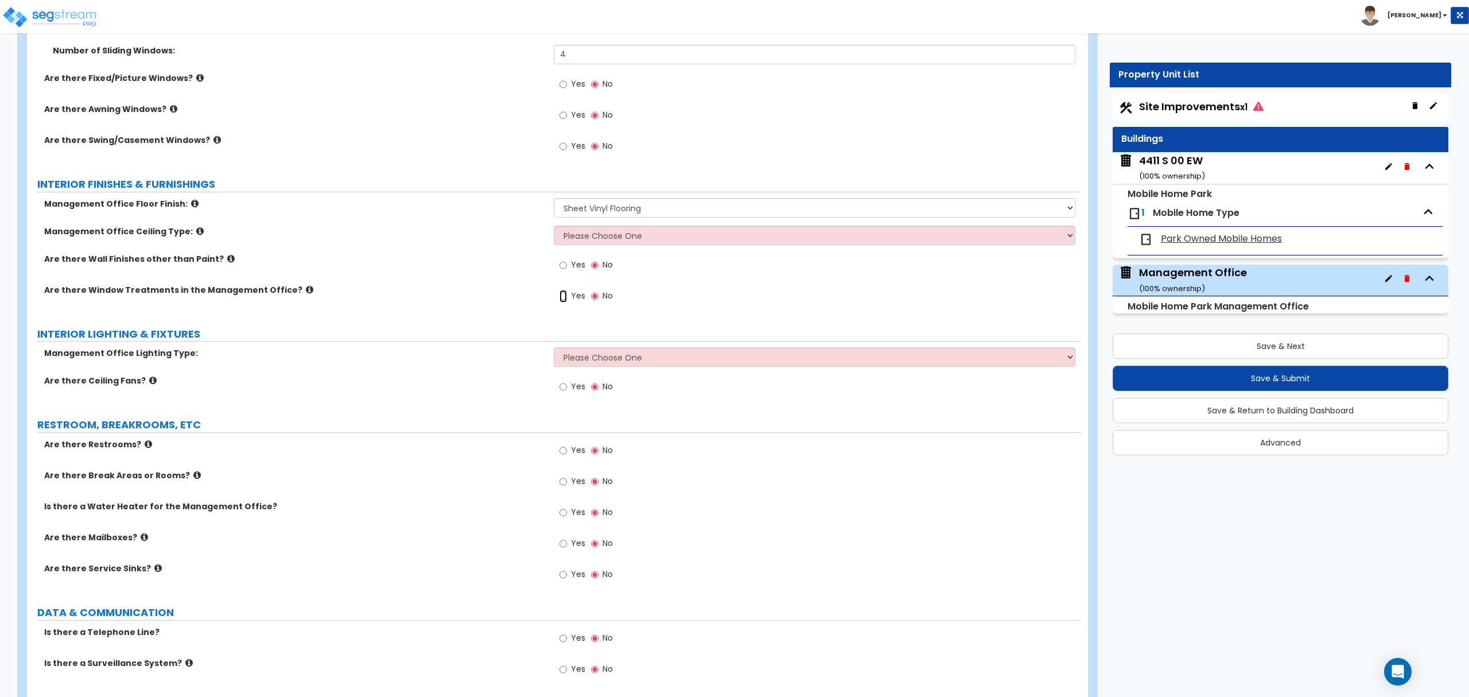
click at [562, 297] on input "Yes" at bounding box center [563, 296] width 7 height 13
radio input "true"
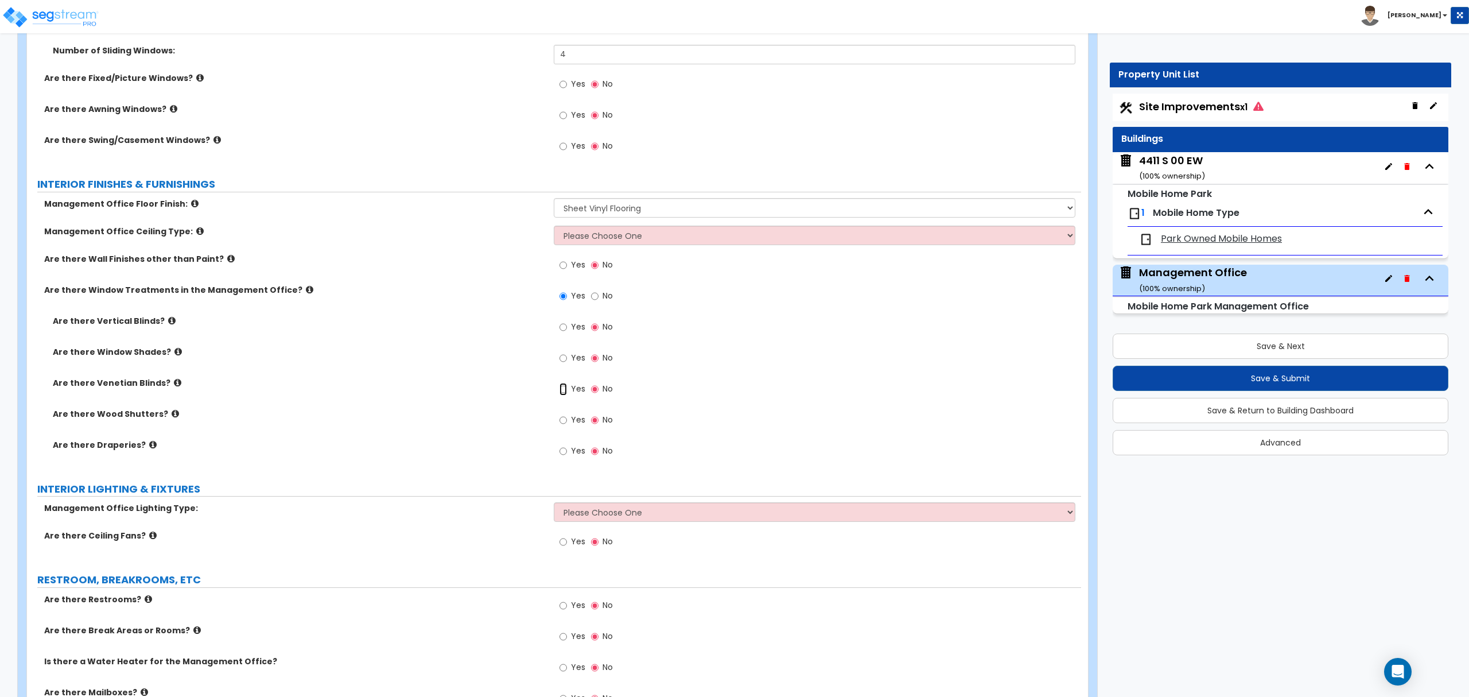
click at [566, 389] on input "Yes" at bounding box center [563, 389] width 7 height 13
radio input "true"
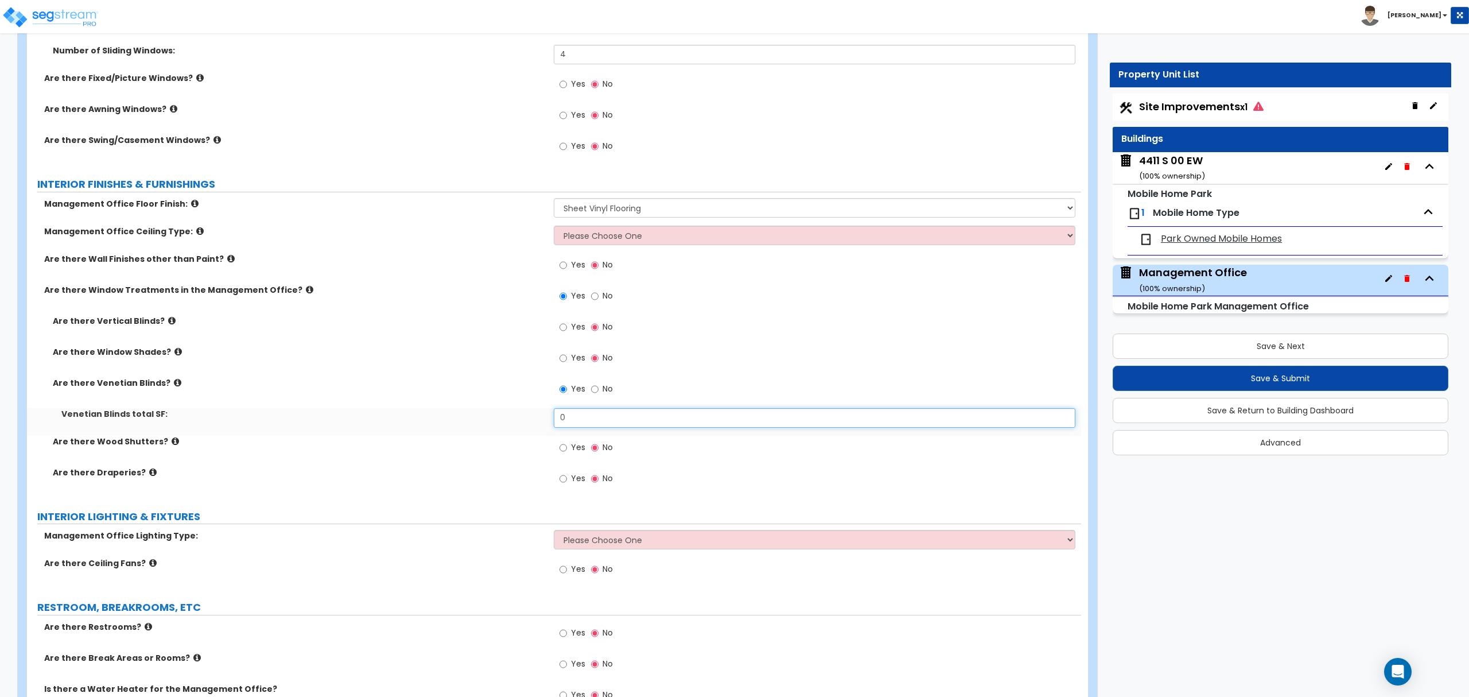
drag, startPoint x: 587, startPoint y: 418, endPoint x: 503, endPoint y: 414, distance: 83.3
click at [499, 413] on div "Venetian Blinds total SF: 0" at bounding box center [554, 422] width 1054 height 28
type input "25"
click at [373, 440] on label "Are there Wood Shutters?" at bounding box center [299, 441] width 492 height 11
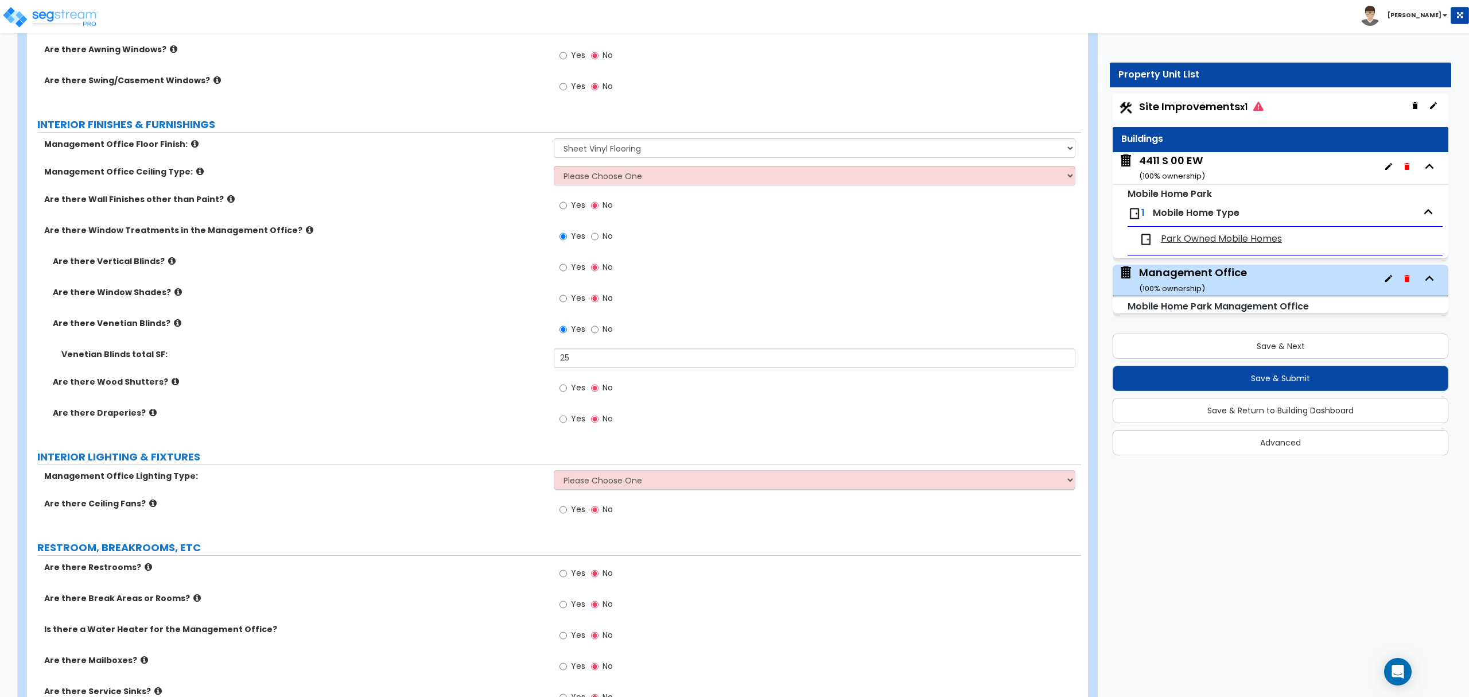
scroll to position [995, 0]
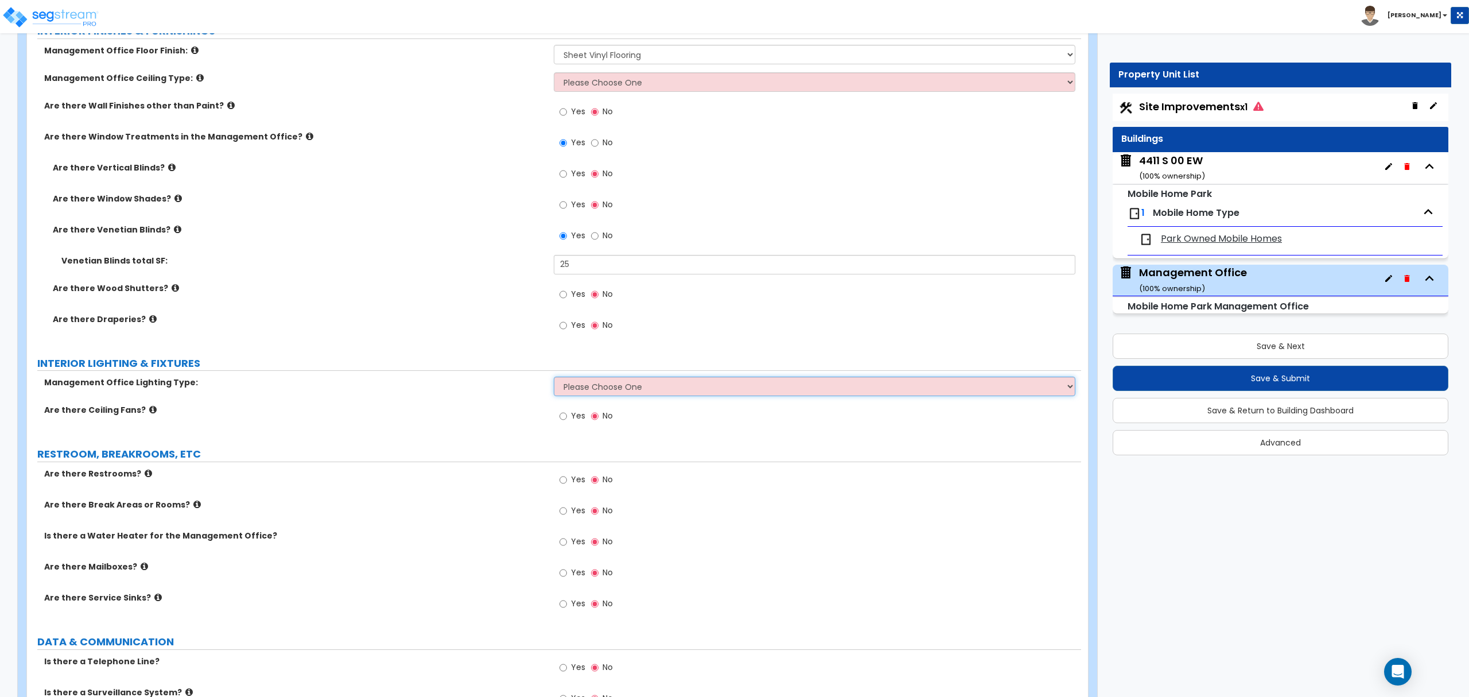
click at [579, 390] on select "Please Choose One Fluorescent LED" at bounding box center [814, 387] width 521 height 20
select select "1"
click at [554, 379] on select "Please Choose One Fluorescent LED" at bounding box center [814, 387] width 521 height 20
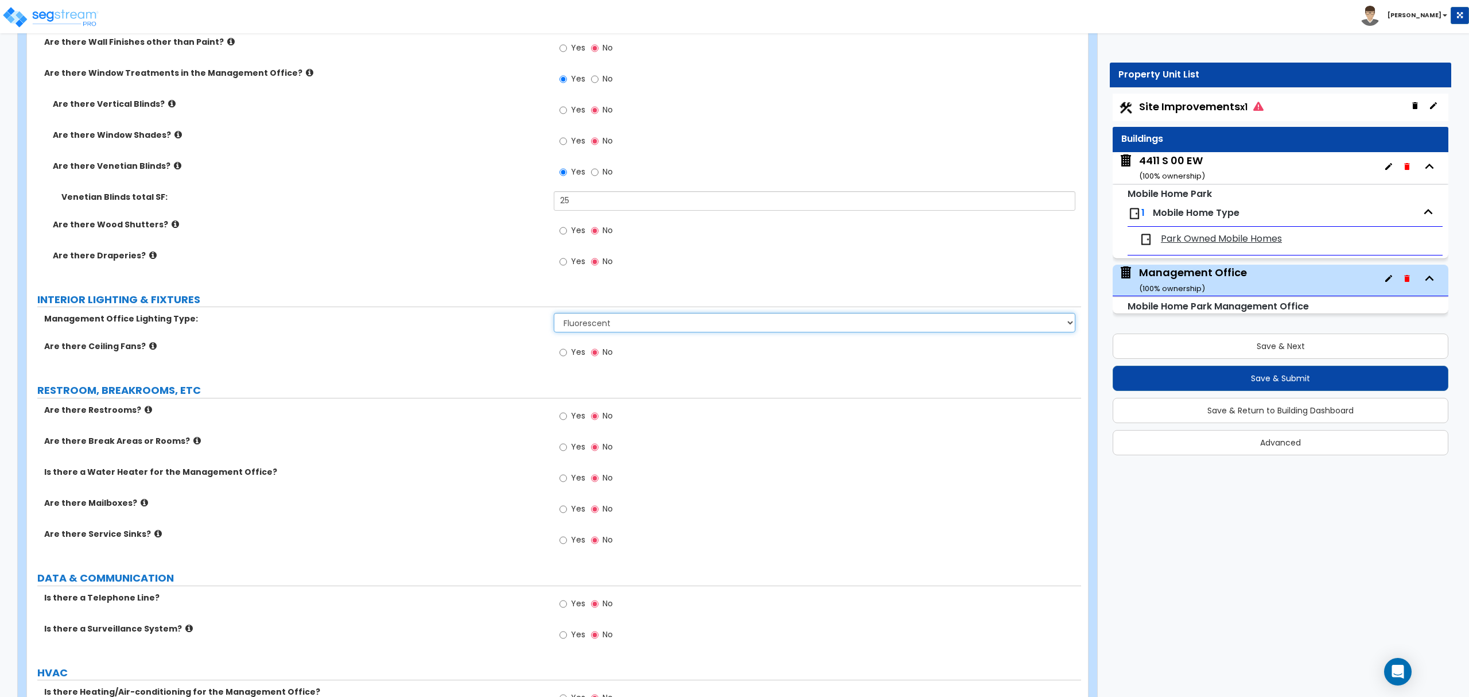
scroll to position [1135, 0]
